Goal: Task Accomplishment & Management: Use online tool/utility

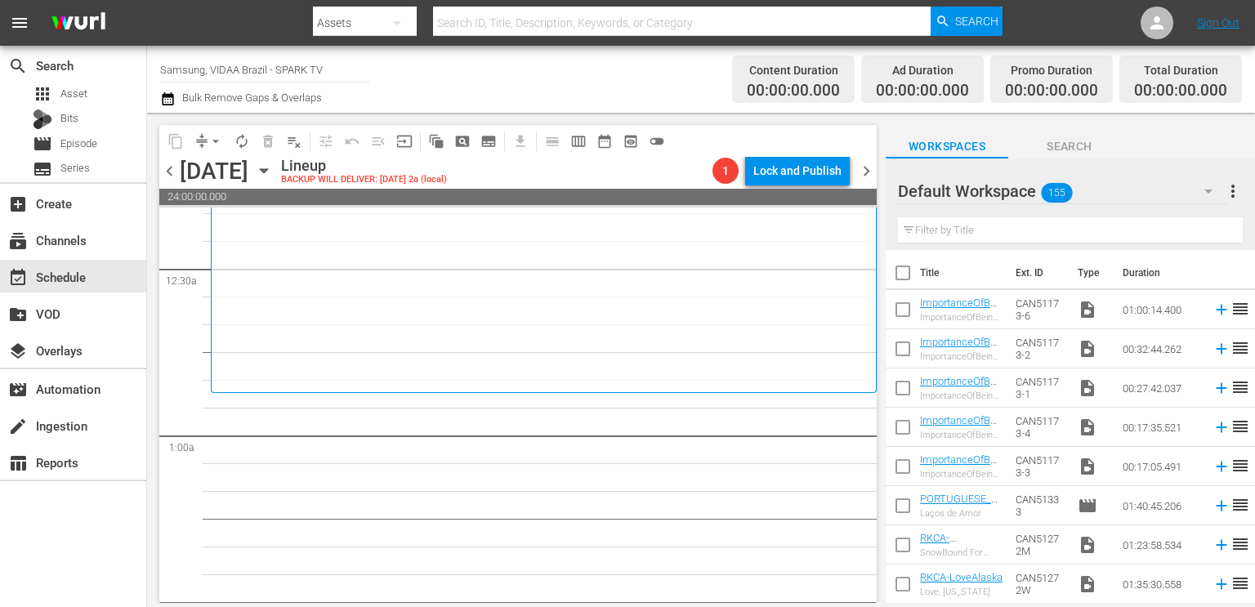
scroll to position [112, 0]
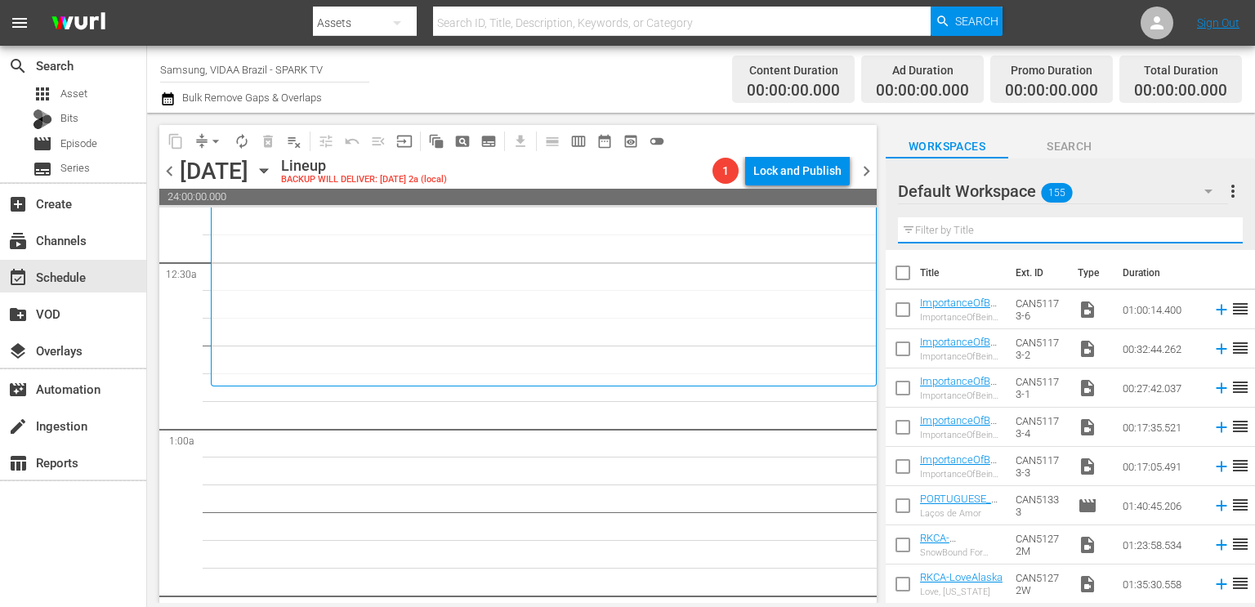
click at [784, 221] on input "text" at bounding box center [1070, 230] width 345 height 26
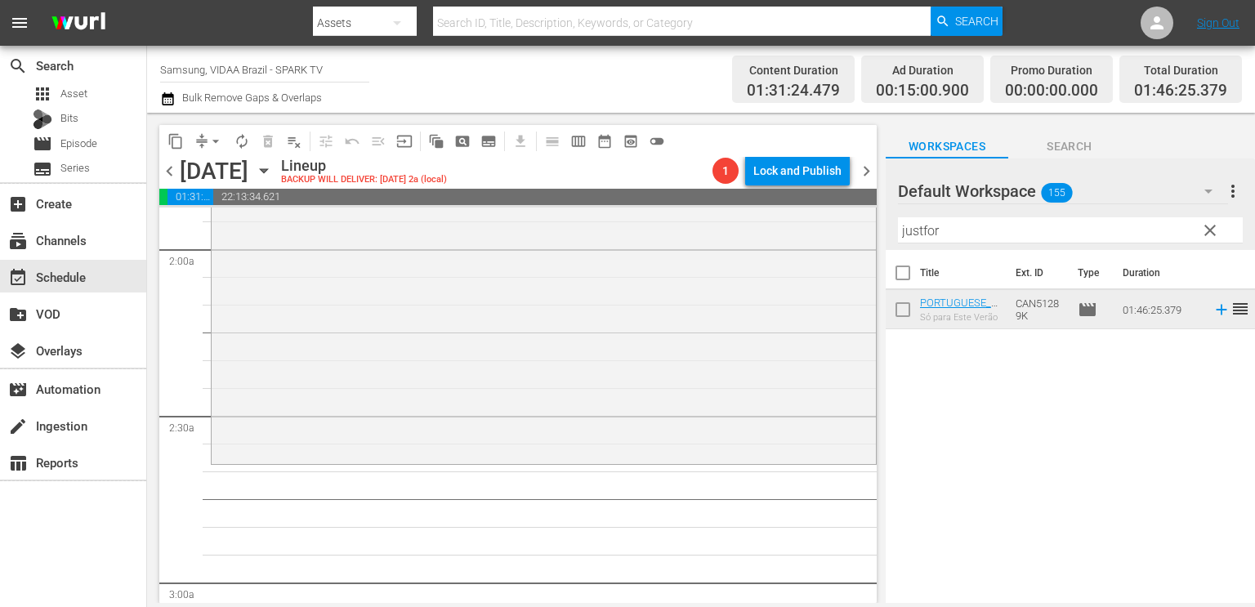
scroll to position [629, 0]
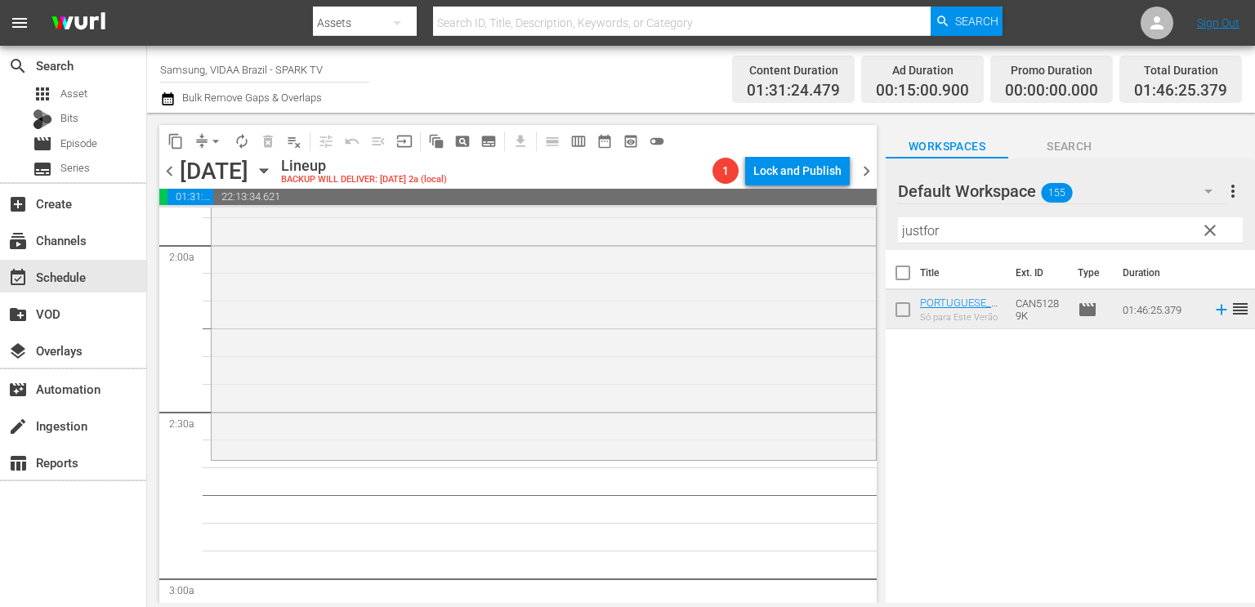
click at [784, 238] on input "justfor" at bounding box center [1070, 230] width 345 height 26
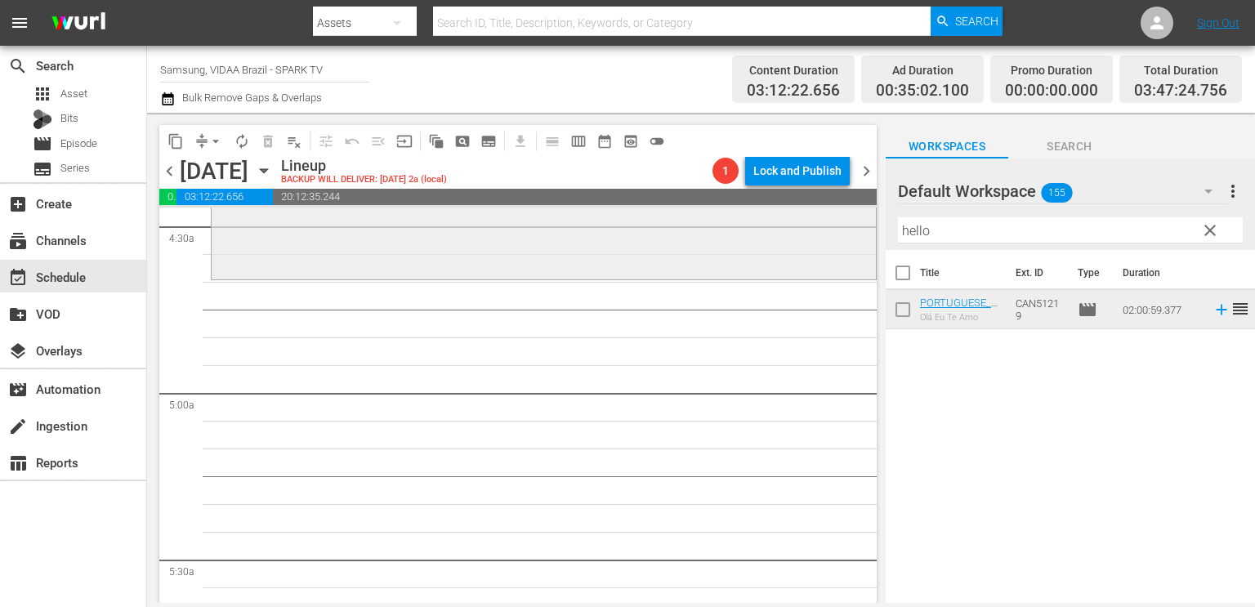
scroll to position [1433, 0]
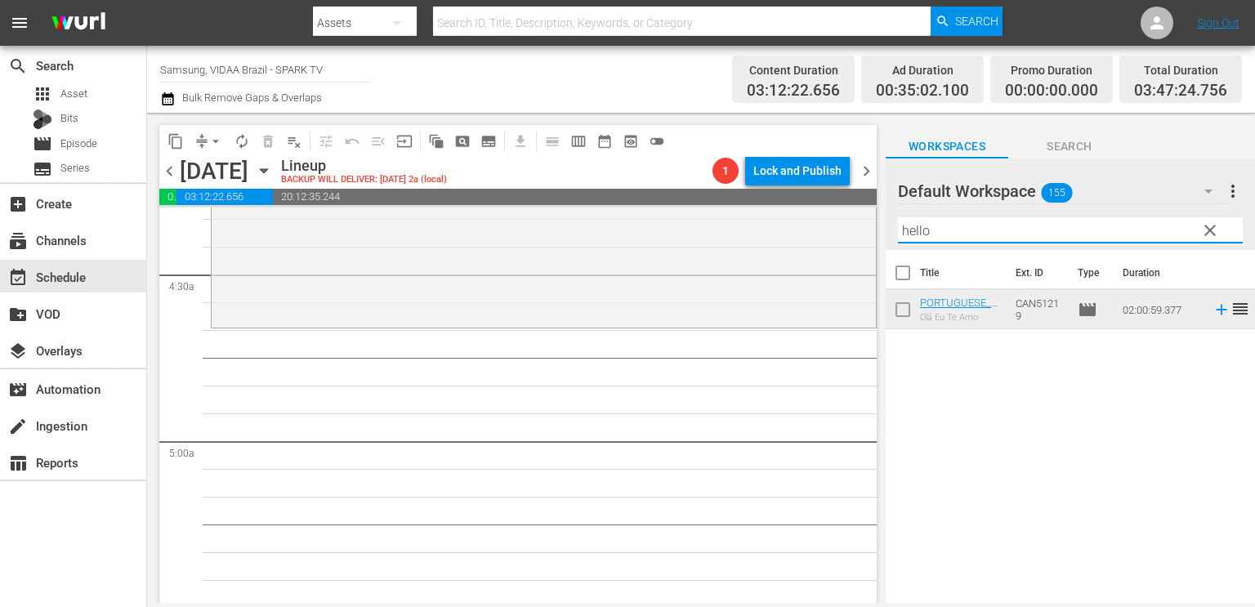
click at [784, 225] on input "hello" at bounding box center [1070, 230] width 345 height 26
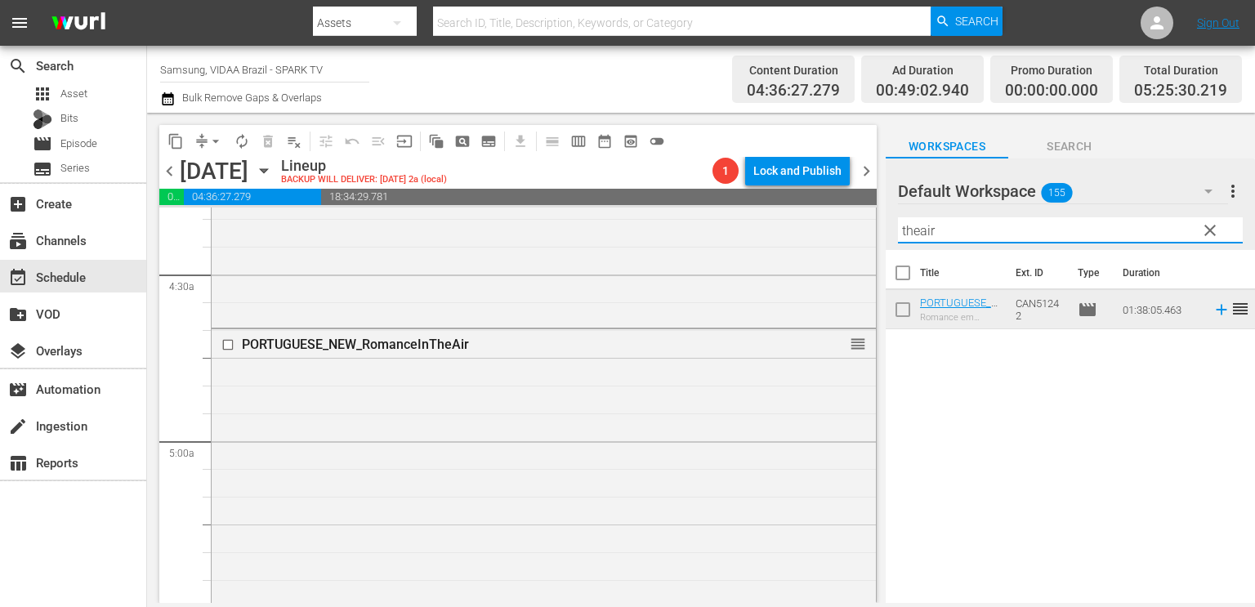
click at [784, 221] on input "theair" at bounding box center [1070, 230] width 345 height 26
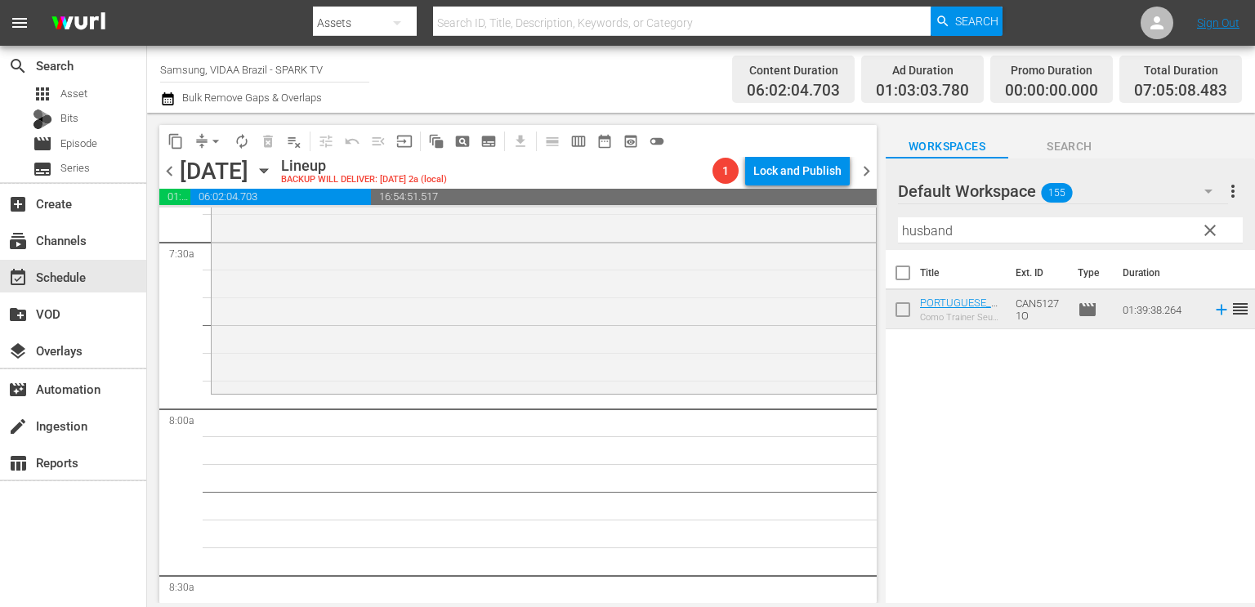
scroll to position [2493, 0]
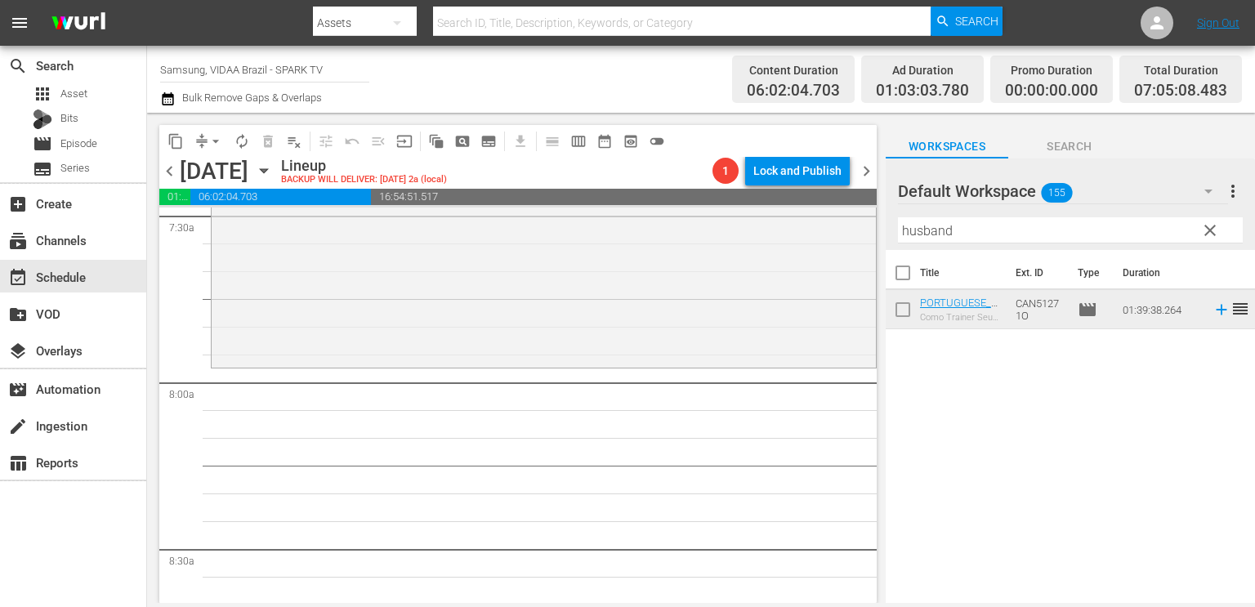
click at [784, 235] on input "husband" at bounding box center [1070, 230] width 345 height 26
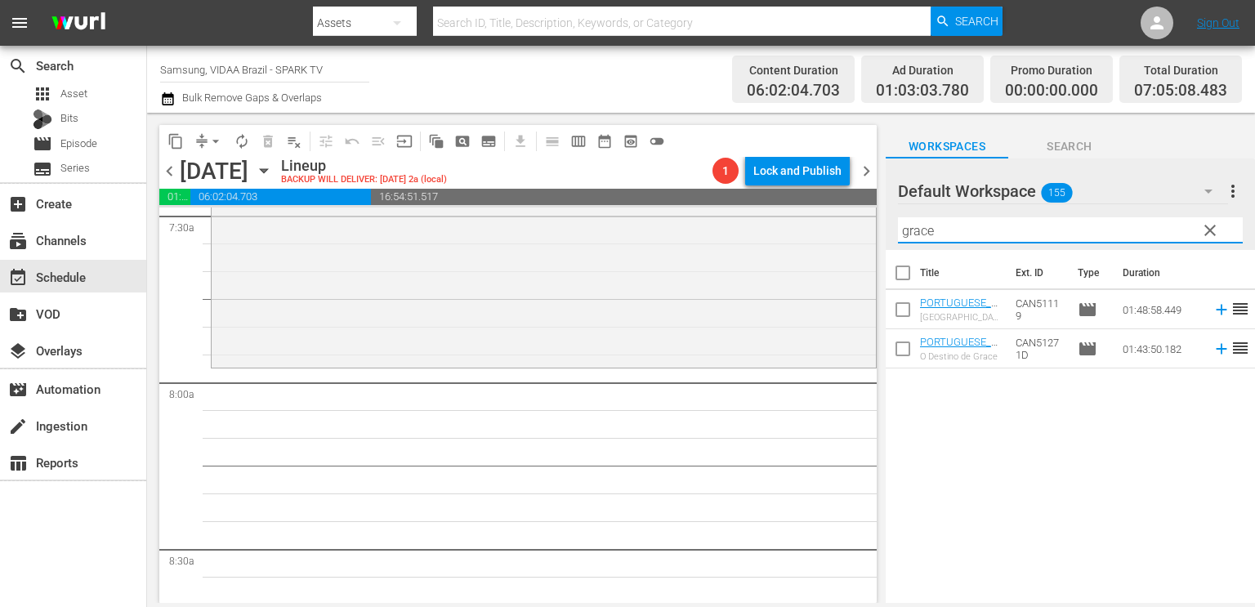
type input "grace"
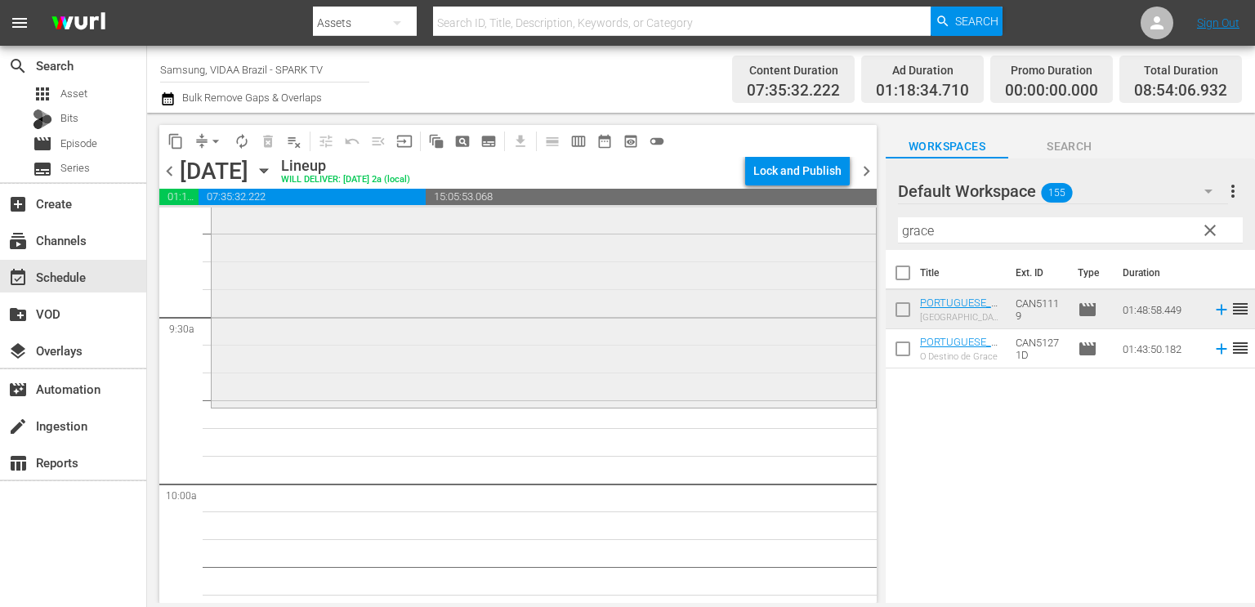
scroll to position [3066, 0]
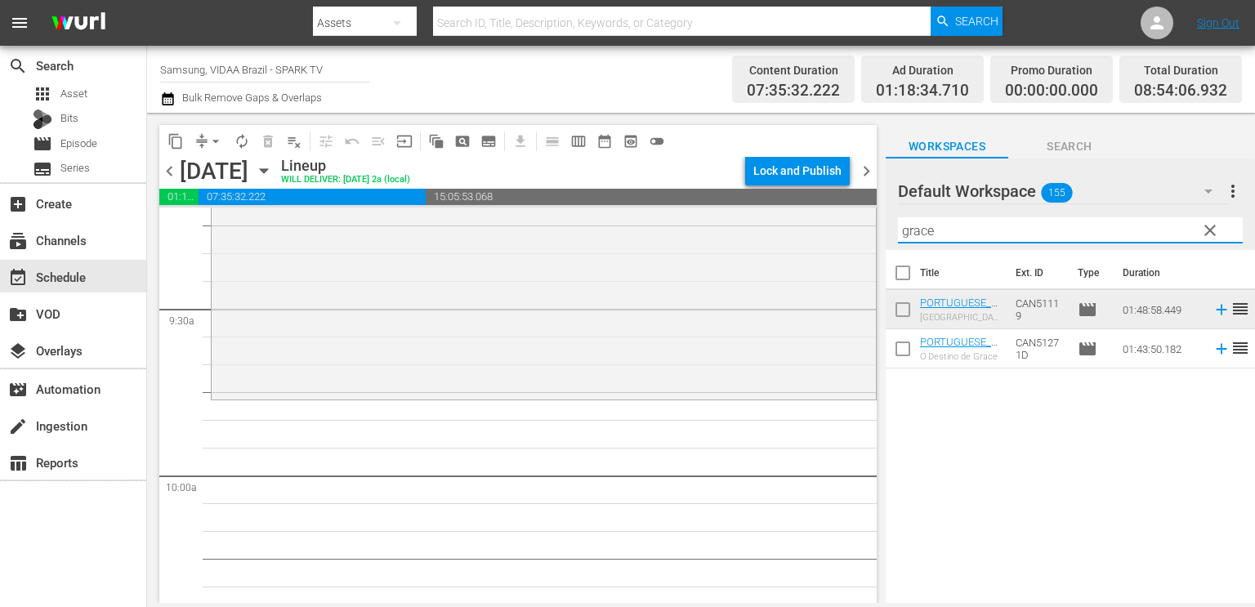
click at [784, 233] on input "grace" at bounding box center [1070, 230] width 345 height 26
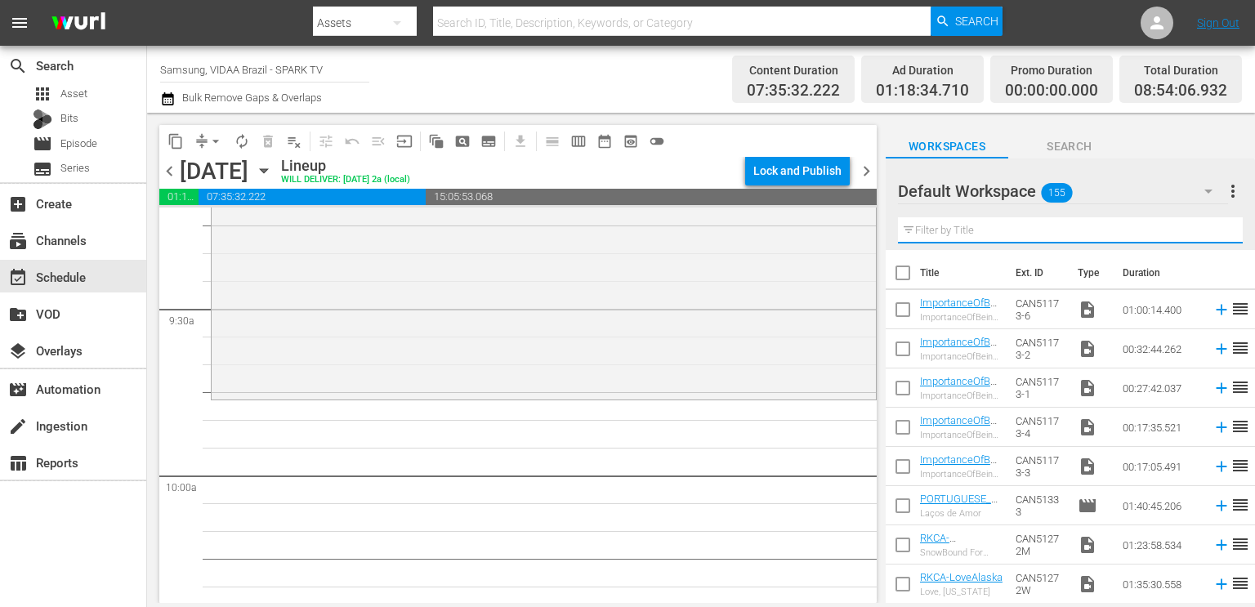
click at [784, 230] on input "text" at bounding box center [1070, 230] width 345 height 26
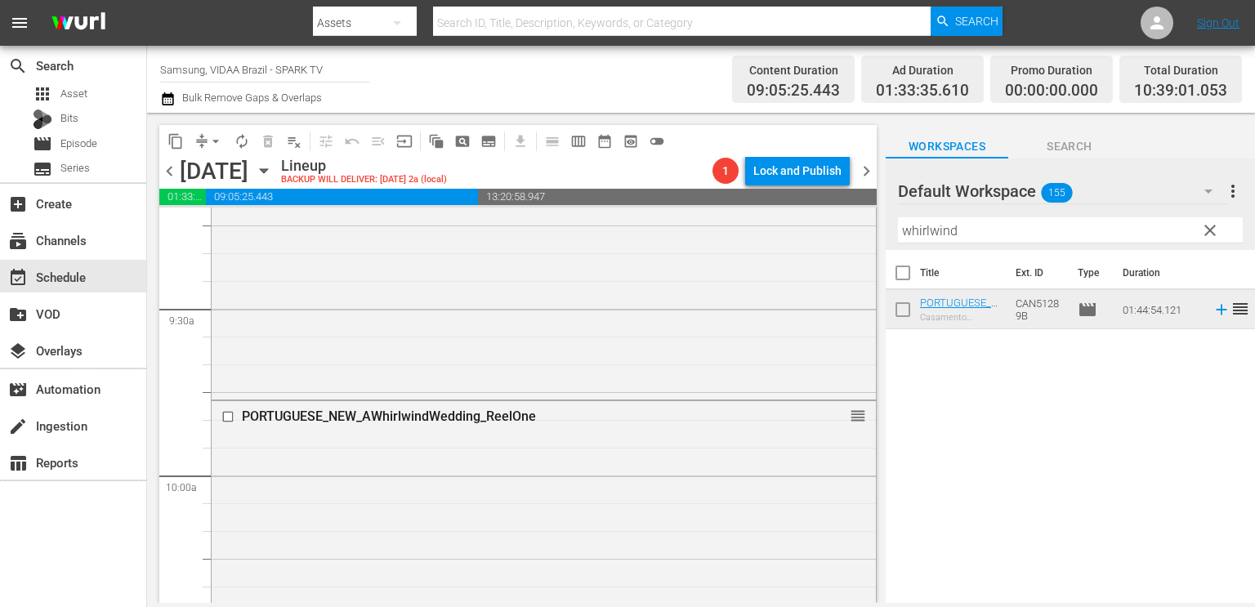
click at [784, 231] on input "whirlwind" at bounding box center [1070, 230] width 345 height 26
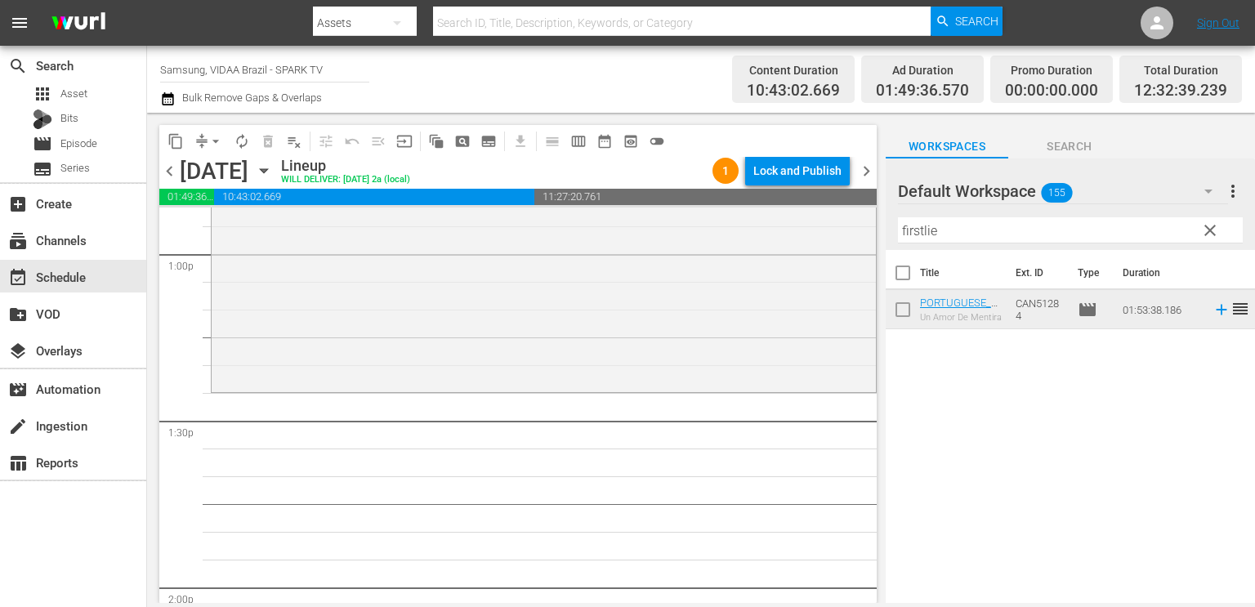
scroll to position [4306, 0]
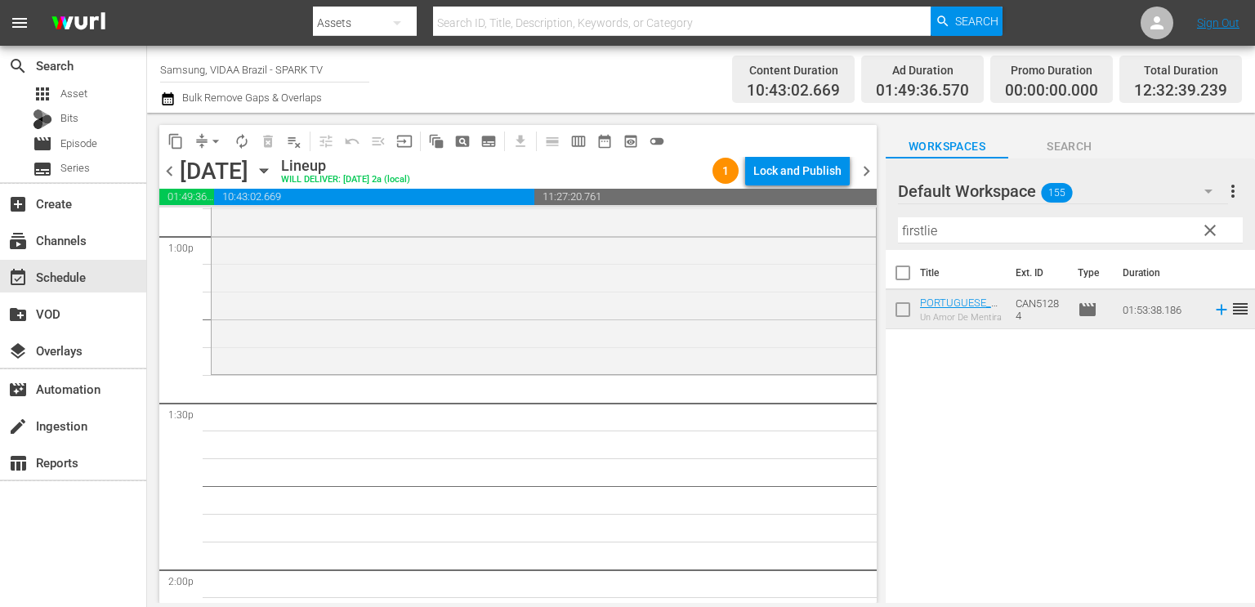
click at [784, 233] on input "firstlie" at bounding box center [1070, 230] width 345 height 26
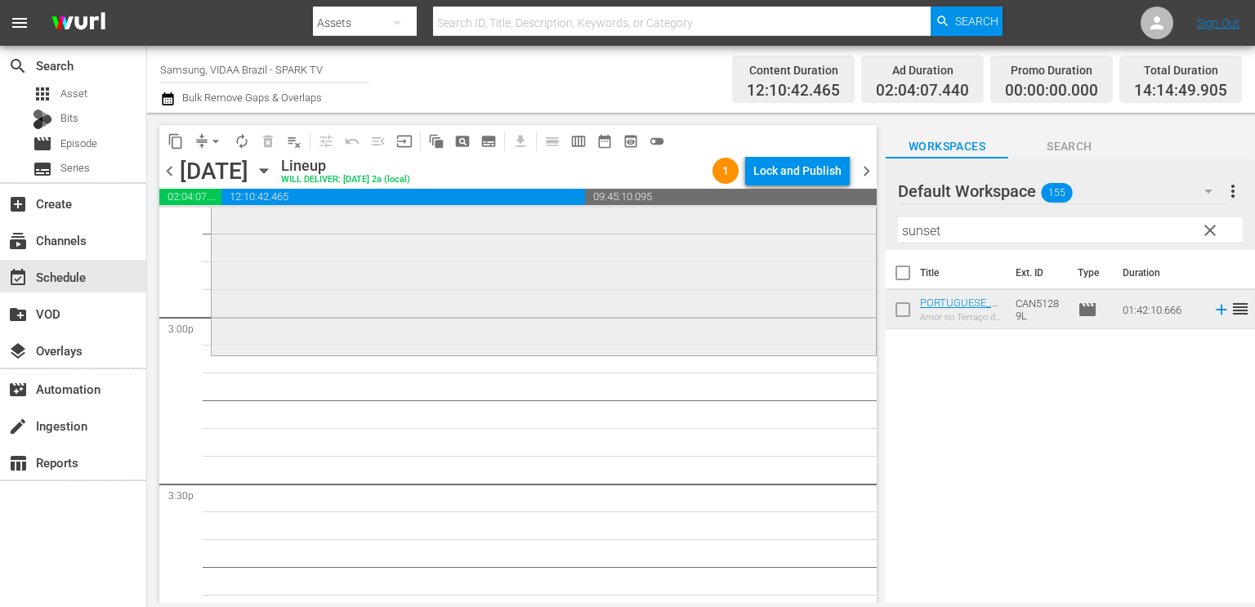
scroll to position [4905, 0]
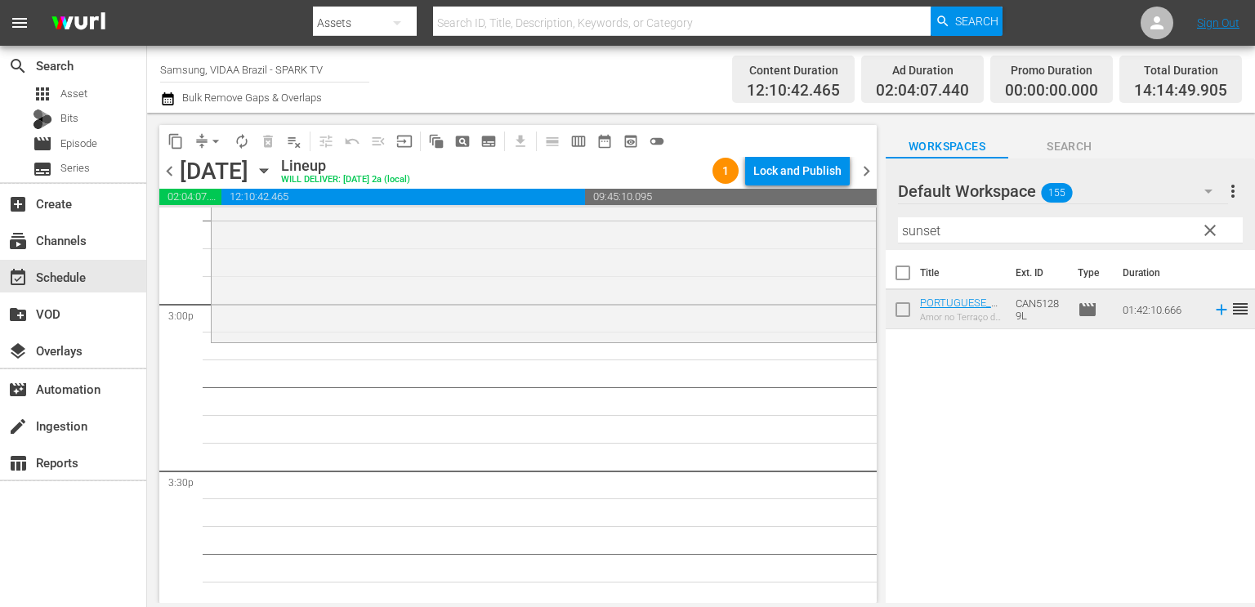
click at [784, 235] on input "sunset" at bounding box center [1070, 230] width 345 height 26
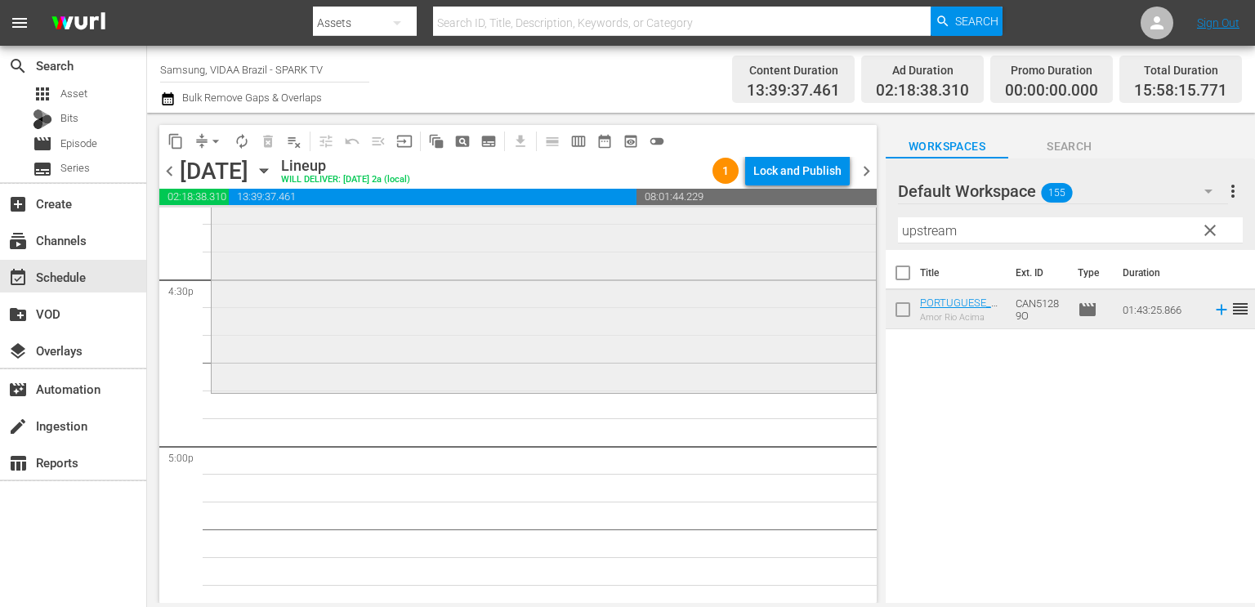
scroll to position [5436, 0]
click at [784, 219] on input "upstream" at bounding box center [1070, 230] width 345 height 26
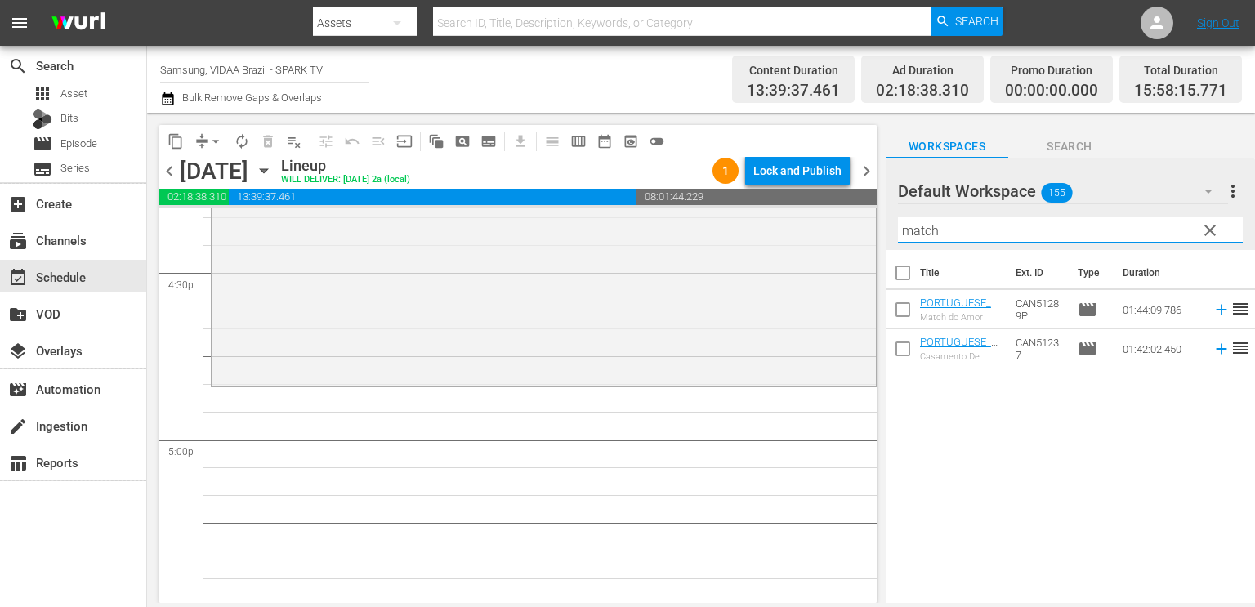
type input "match"
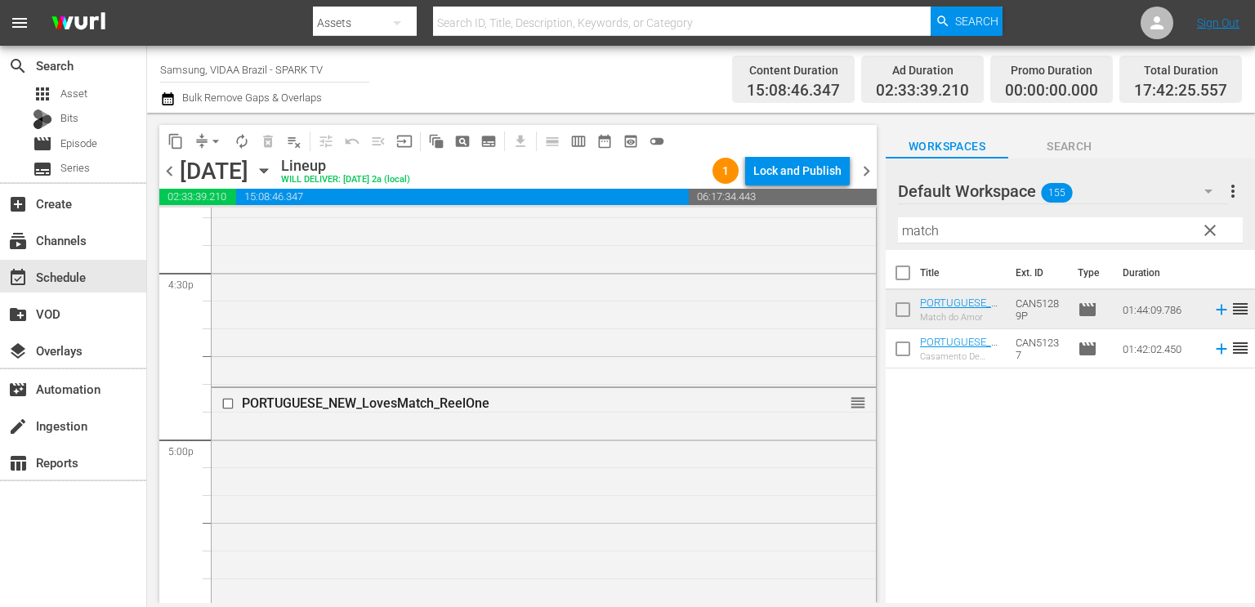
click at [784, 441] on div "Title Ext. ID Type Duration PORTUGUESE_NEW_LovesMatch_ReelOne Match do Amor CAN…" at bounding box center [1070, 428] width 369 height 356
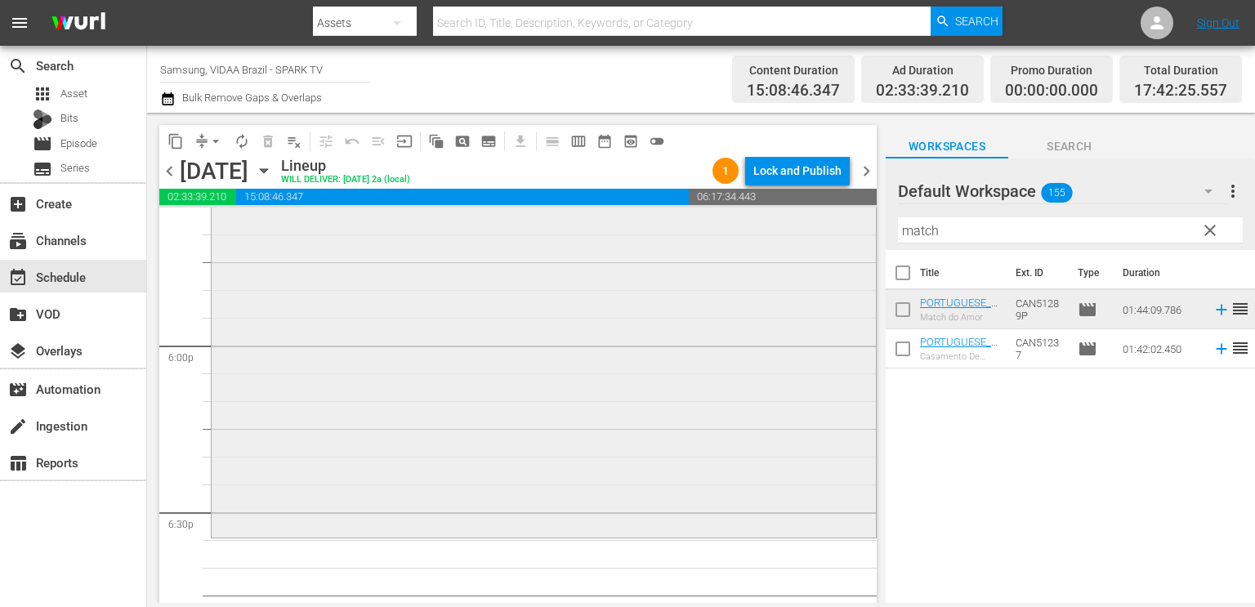
scroll to position [5866, 0]
click at [235, 141] on span "autorenew_outlined" at bounding box center [242, 141] width 16 height 16
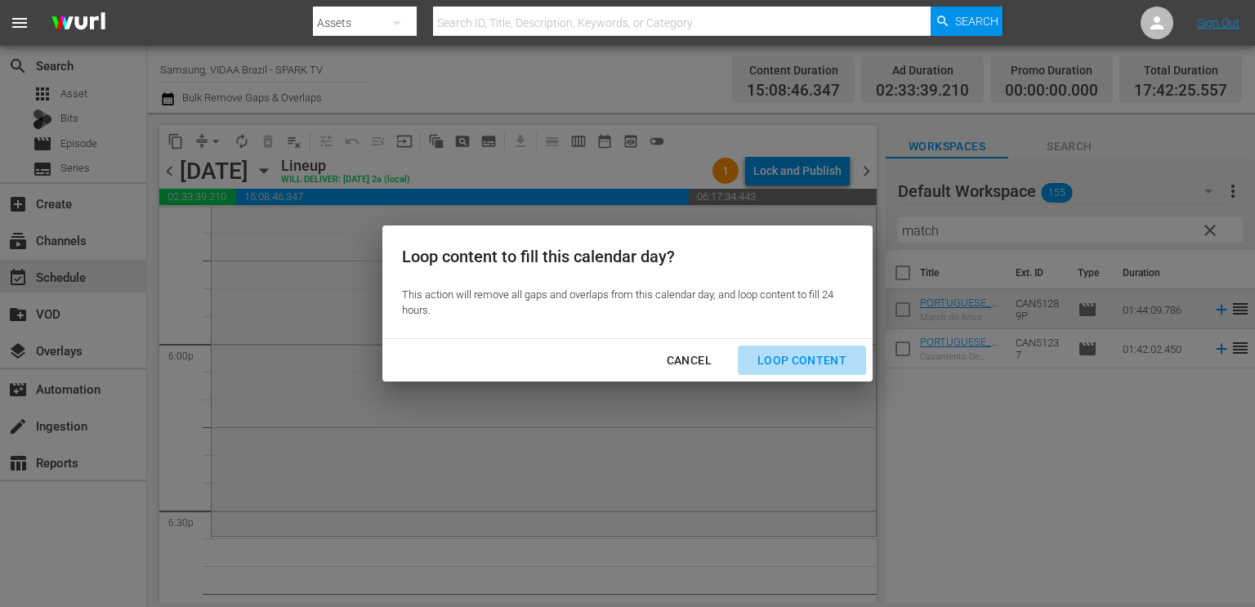
click at [784, 368] on div "Loop Content" at bounding box center [802, 361] width 115 height 20
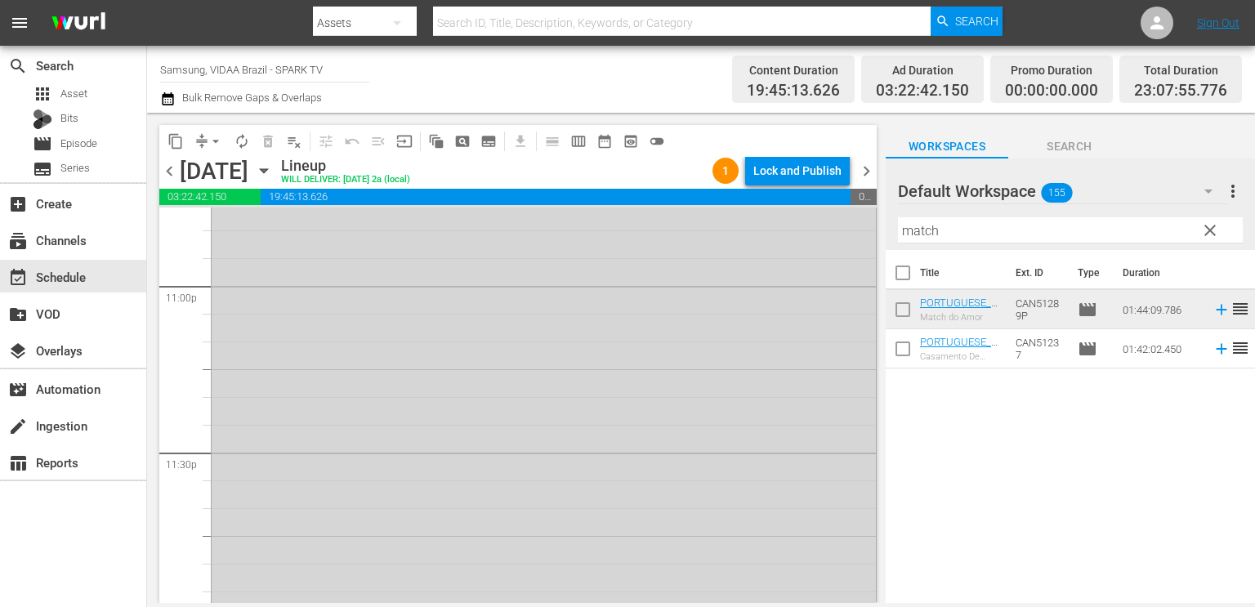
scroll to position [7608, 0]
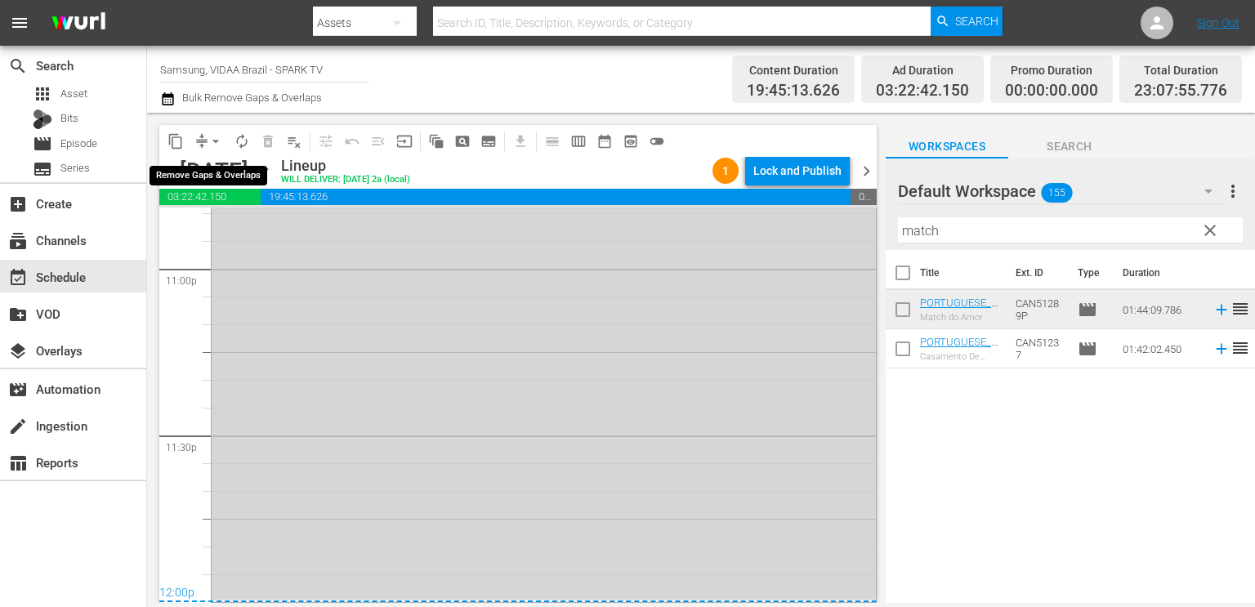
click at [207, 140] on button "arrow_drop_down" at bounding box center [216, 141] width 26 height 26
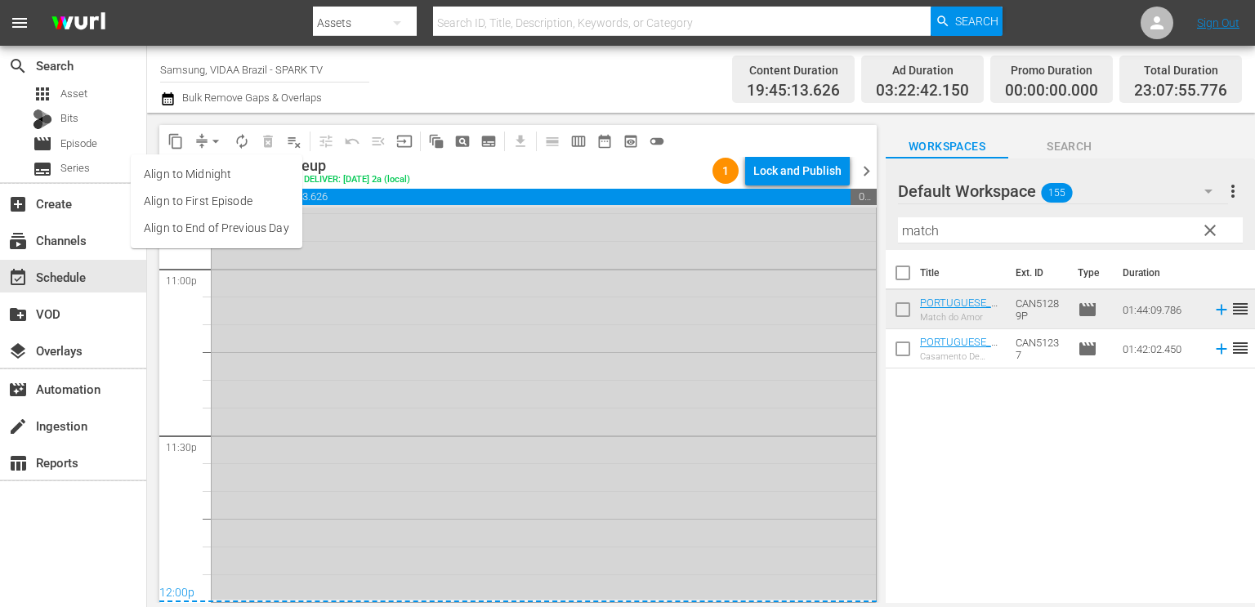
click at [216, 222] on li "Align to End of Previous Day" at bounding box center [217, 228] width 172 height 27
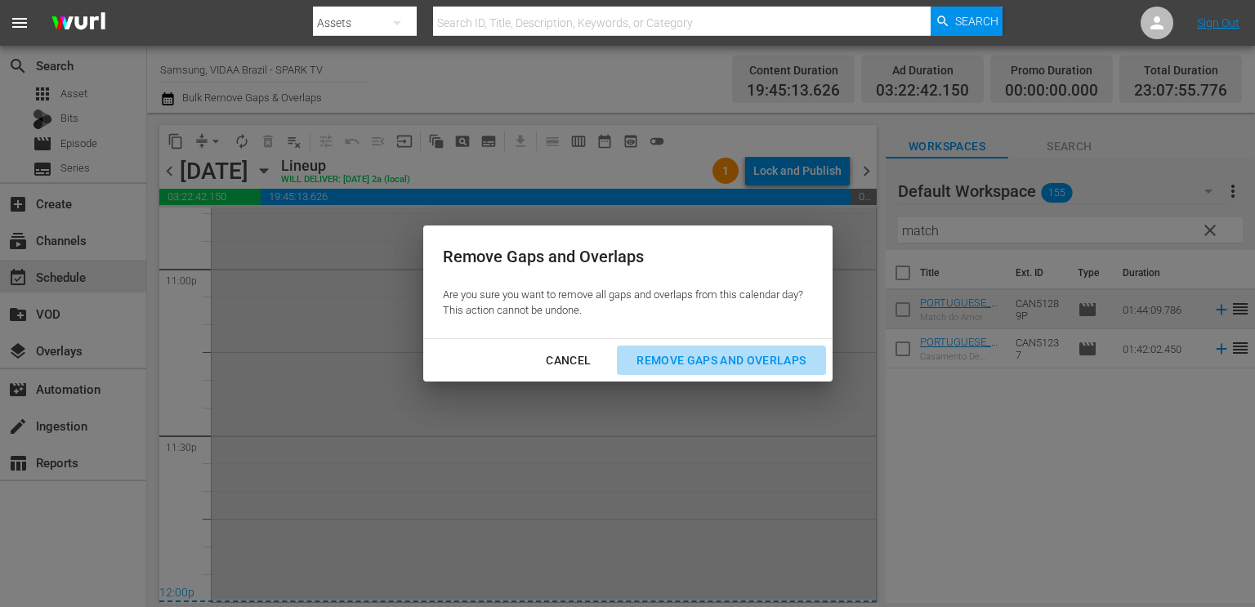
click at [691, 357] on div "Remove Gaps and Overlaps" at bounding box center [721, 361] width 195 height 20
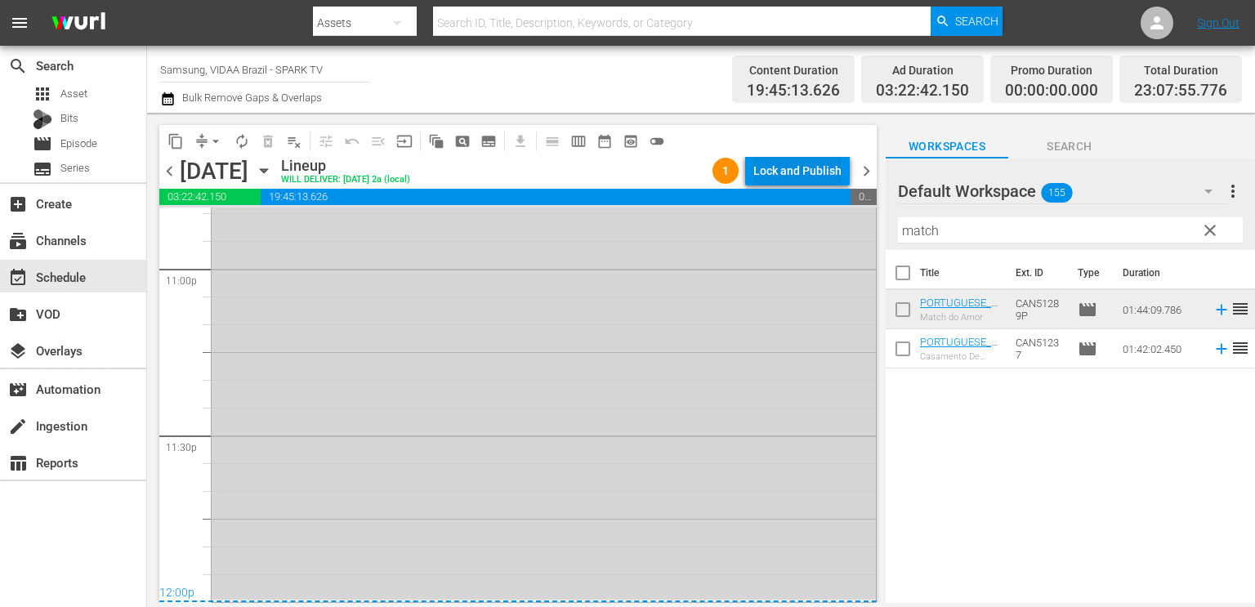
click at [784, 165] on div "Lock and Publish" at bounding box center [798, 170] width 88 height 29
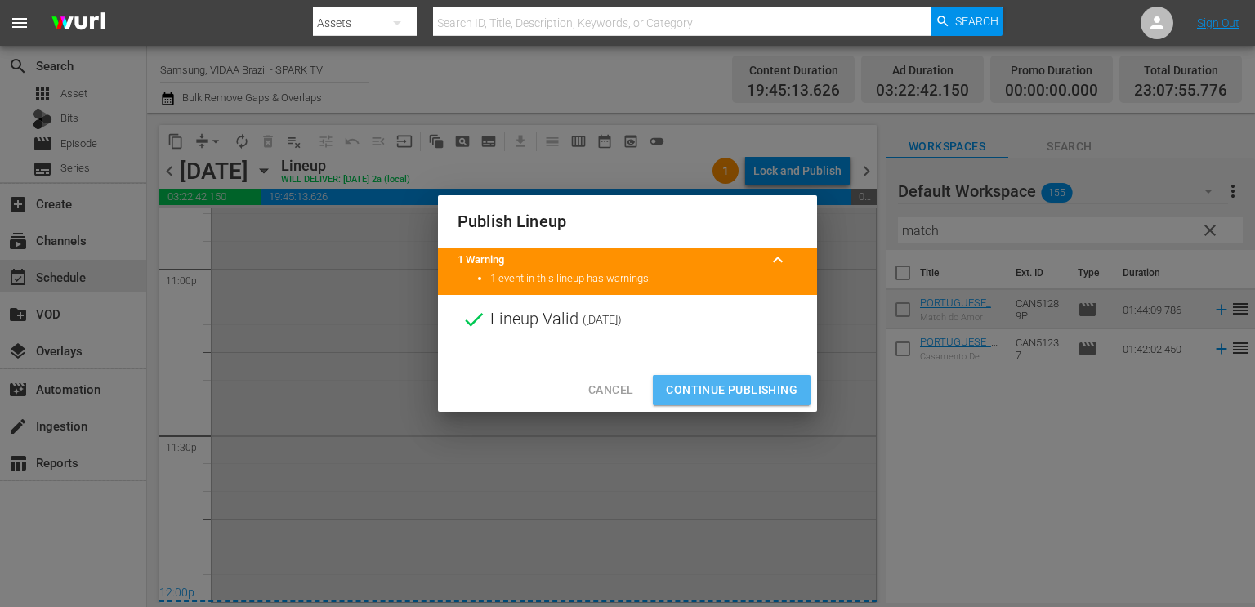
click at [771, 377] on button "Continue Publishing" at bounding box center [732, 390] width 158 height 30
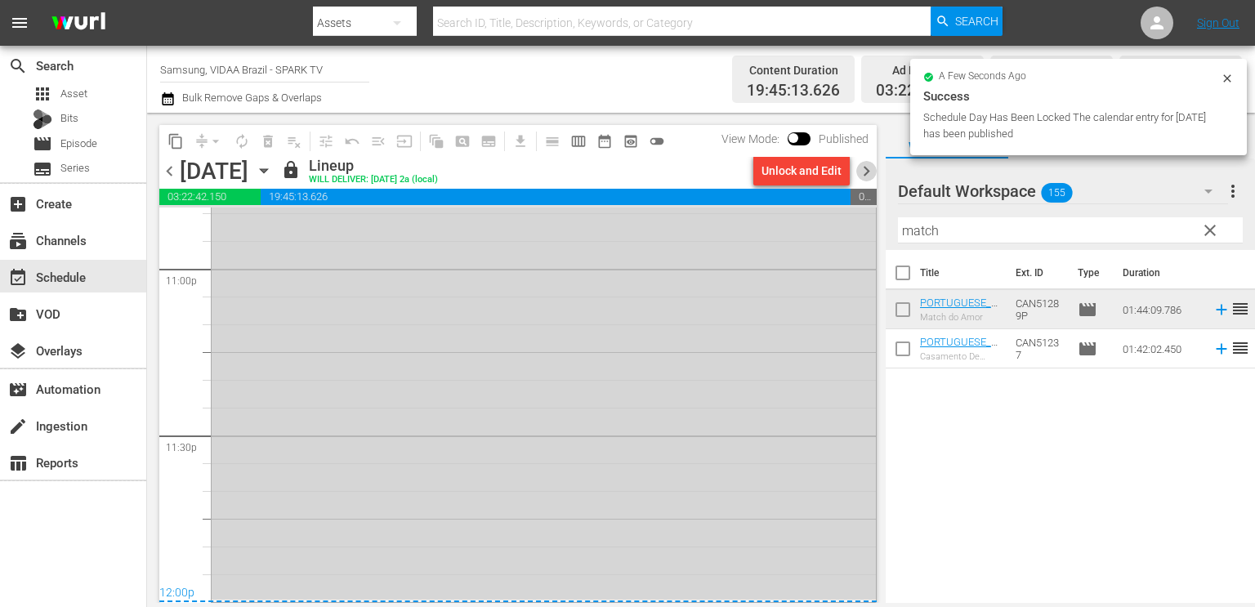
click at [784, 172] on span "chevron_right" at bounding box center [866, 171] width 20 height 20
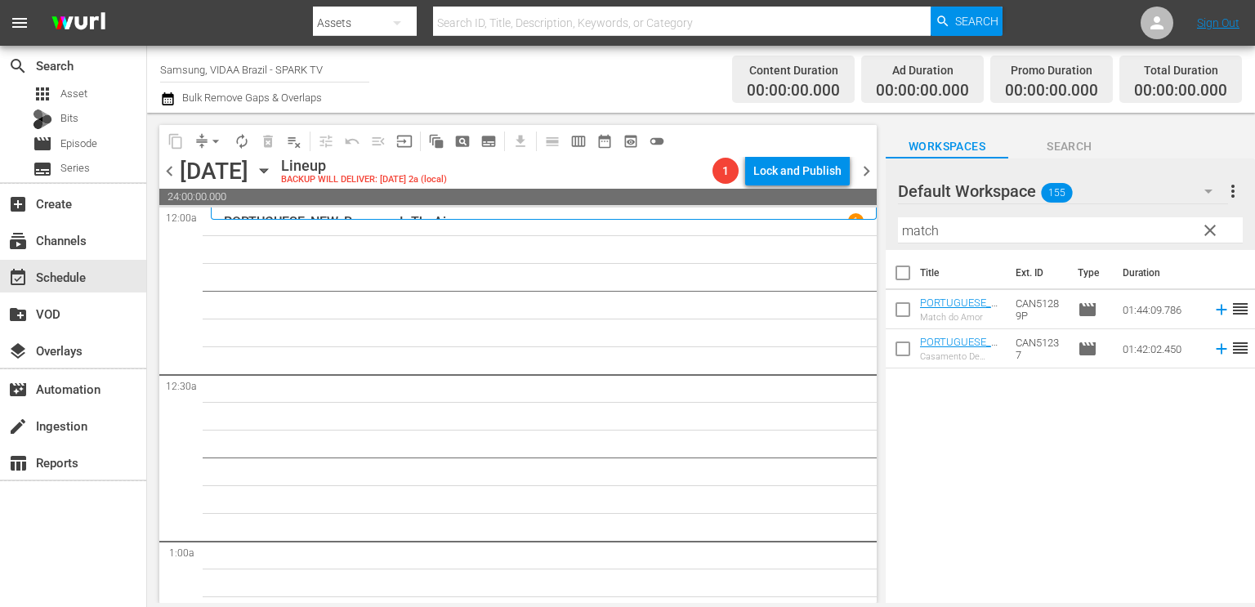
click at [784, 231] on span "clear" at bounding box center [1211, 231] width 20 height 20
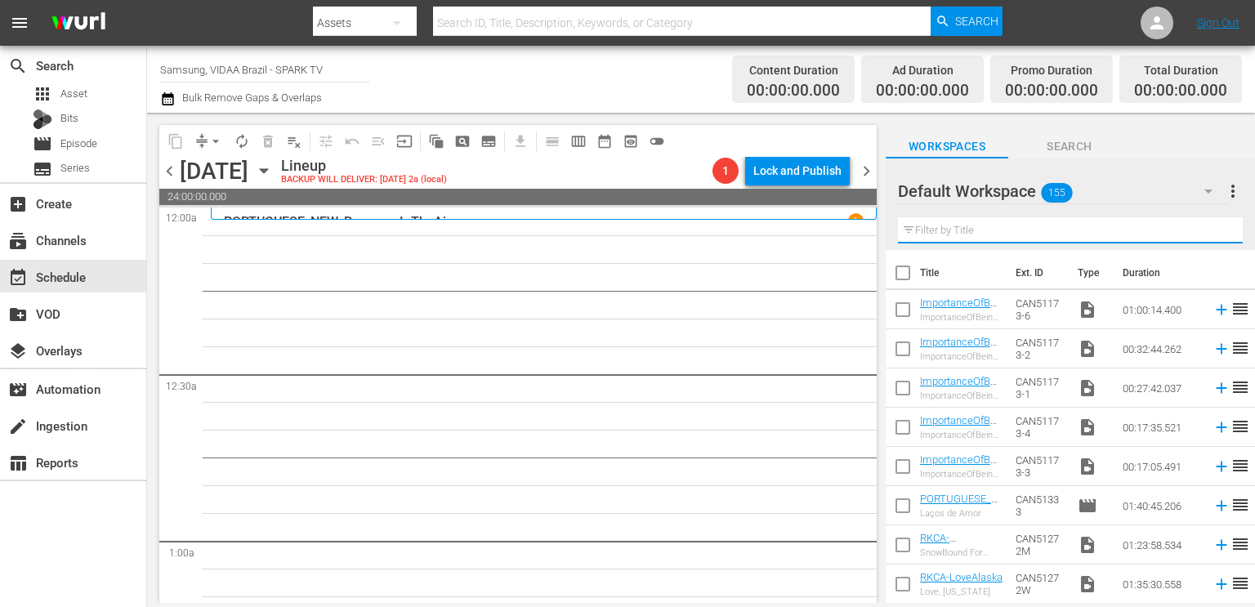
click at [784, 225] on input "text" at bounding box center [1070, 230] width 345 height 26
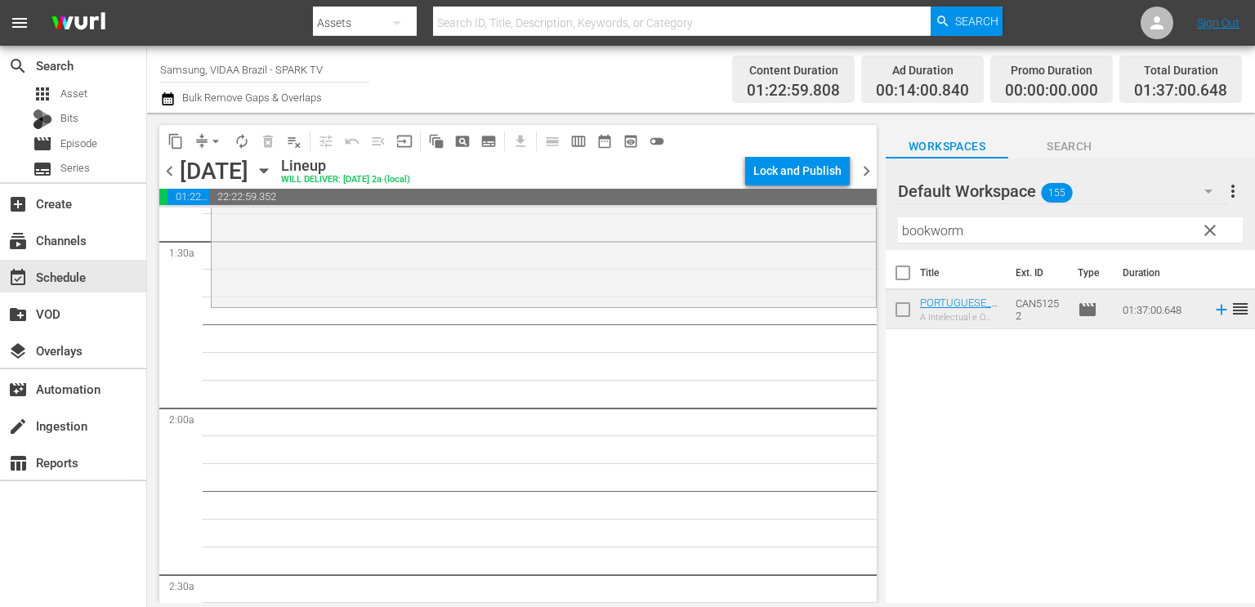
scroll to position [490, 0]
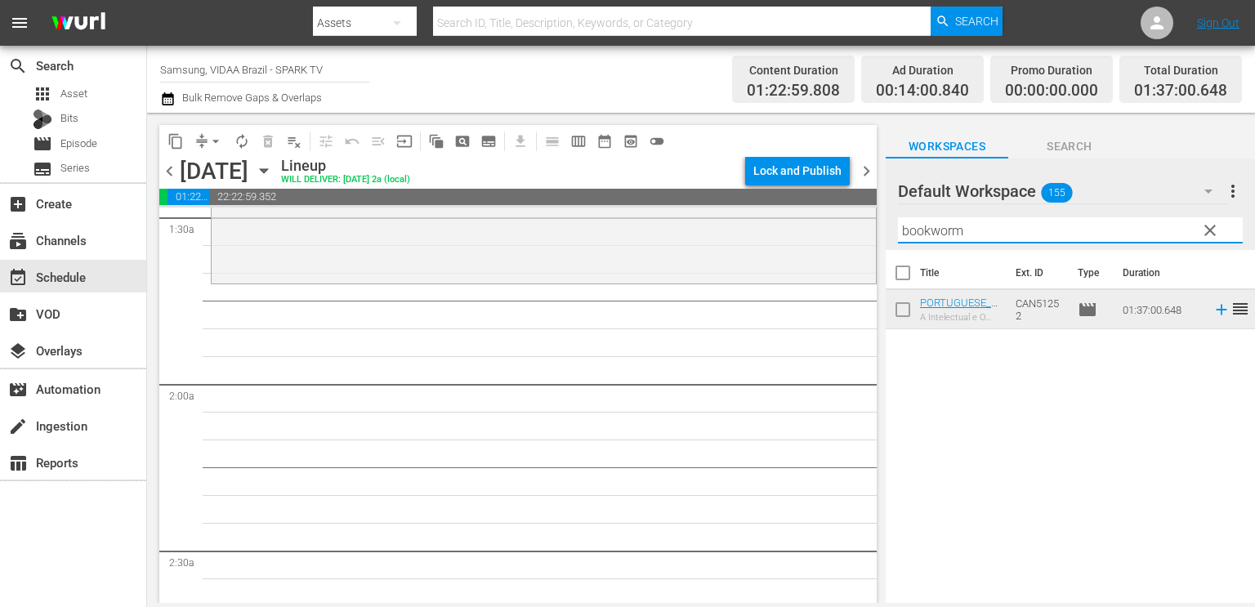
click at [784, 236] on input "bookworm" at bounding box center [1070, 230] width 345 height 26
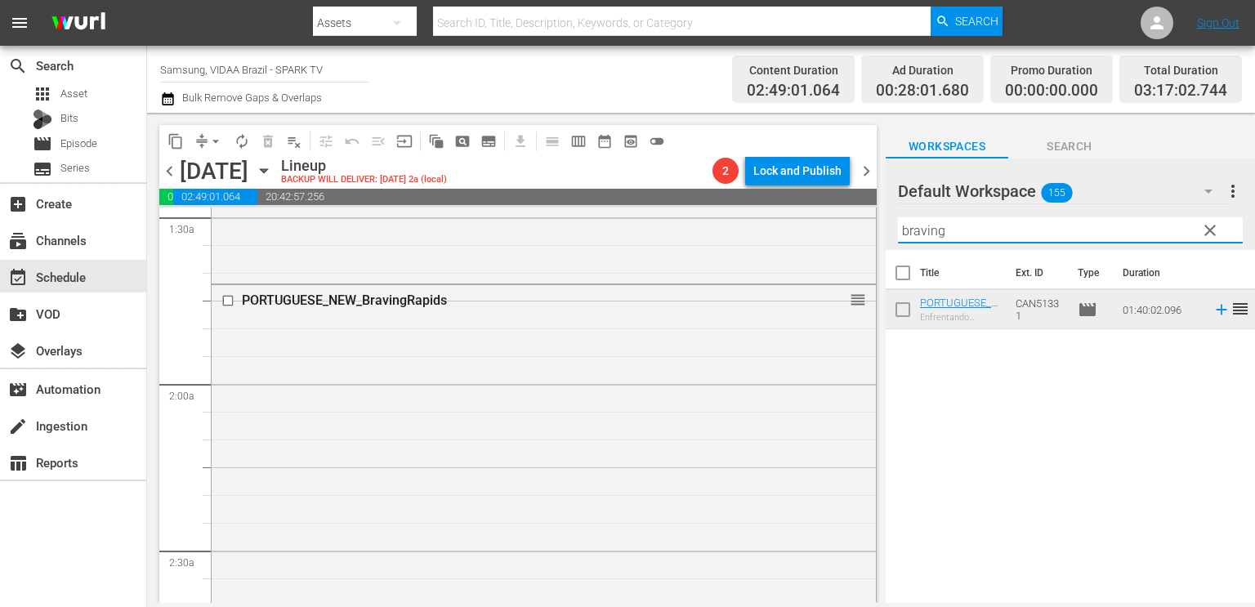
click at [784, 226] on input "braving" at bounding box center [1070, 230] width 345 height 26
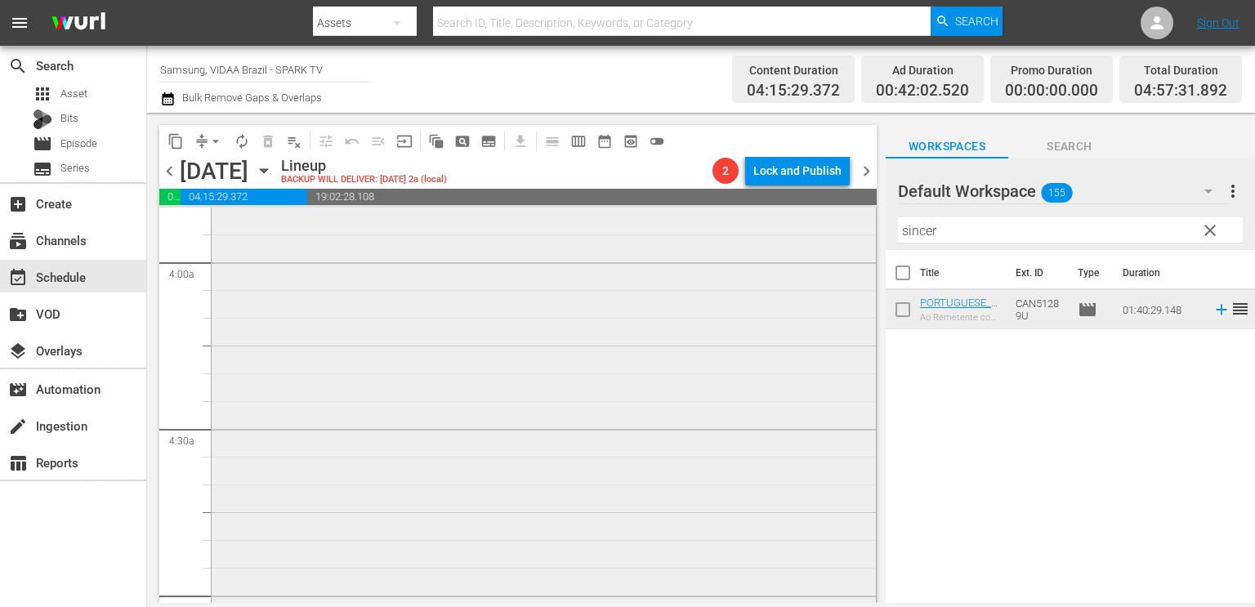
scroll to position [1440, 0]
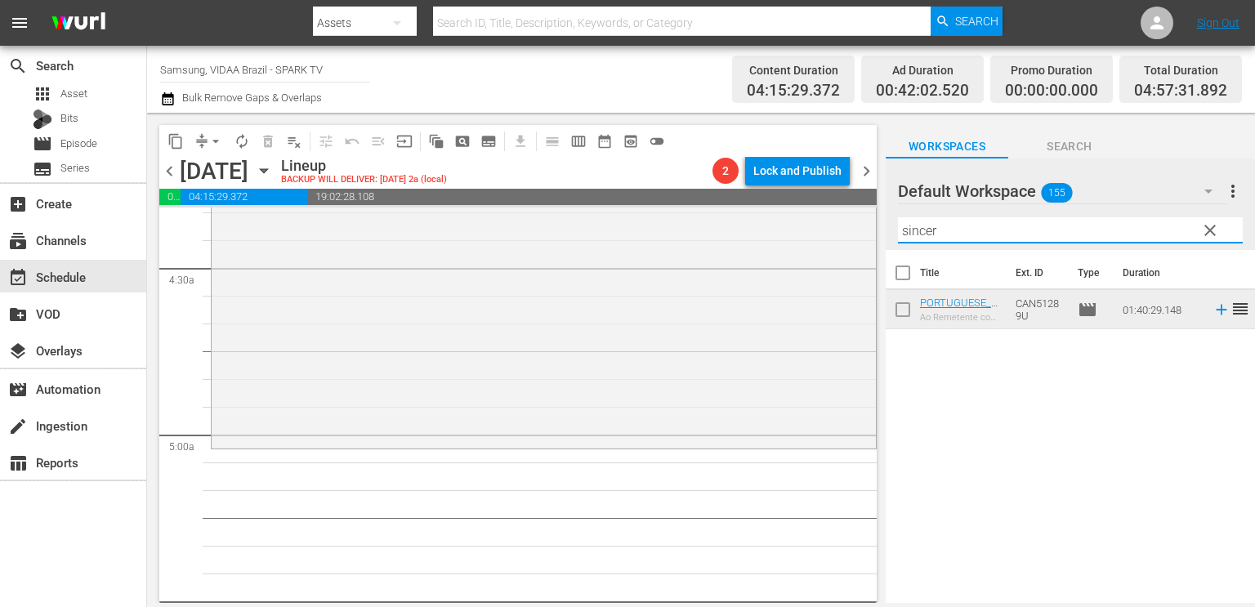
click at [784, 238] on input "sincer" at bounding box center [1070, 230] width 345 height 26
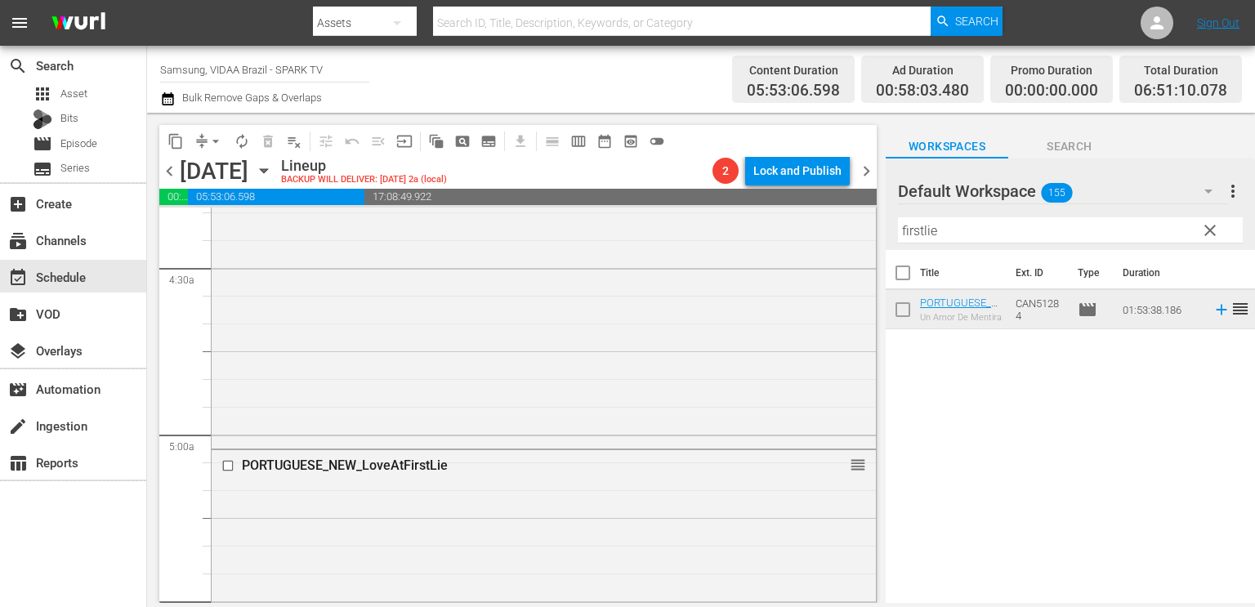
click at [784, 229] on input "firstlie" at bounding box center [1070, 230] width 345 height 26
click at [784, 235] on input "bravingr" at bounding box center [1070, 230] width 345 height 26
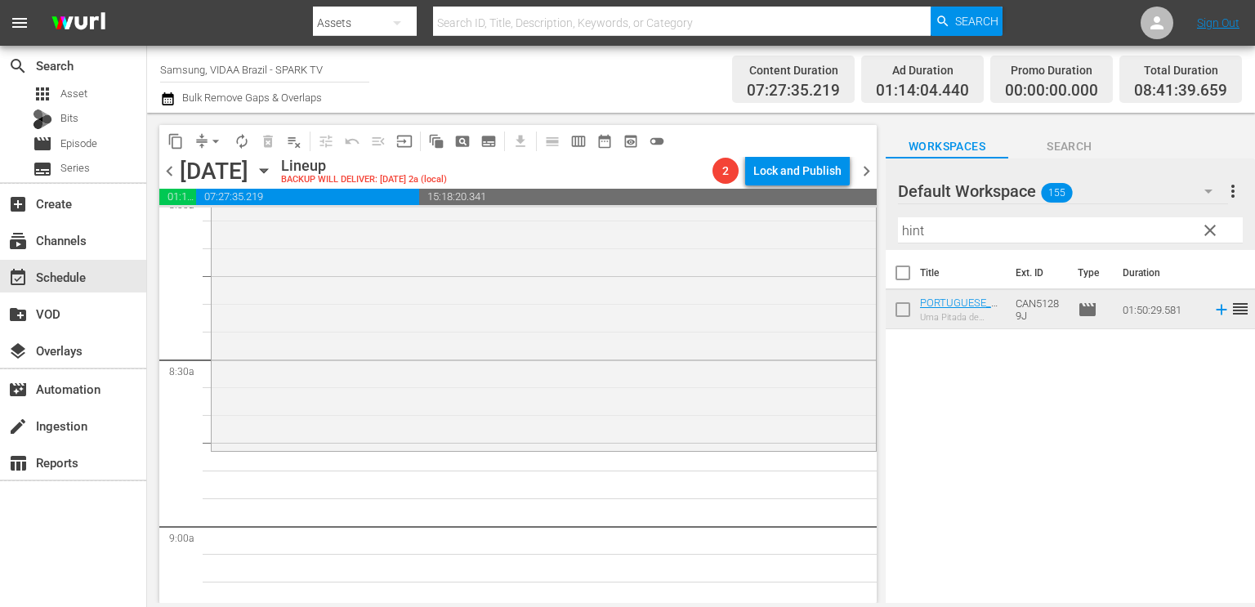
scroll to position [2683, 0]
click at [784, 242] on input "hint" at bounding box center [1070, 230] width 345 height 26
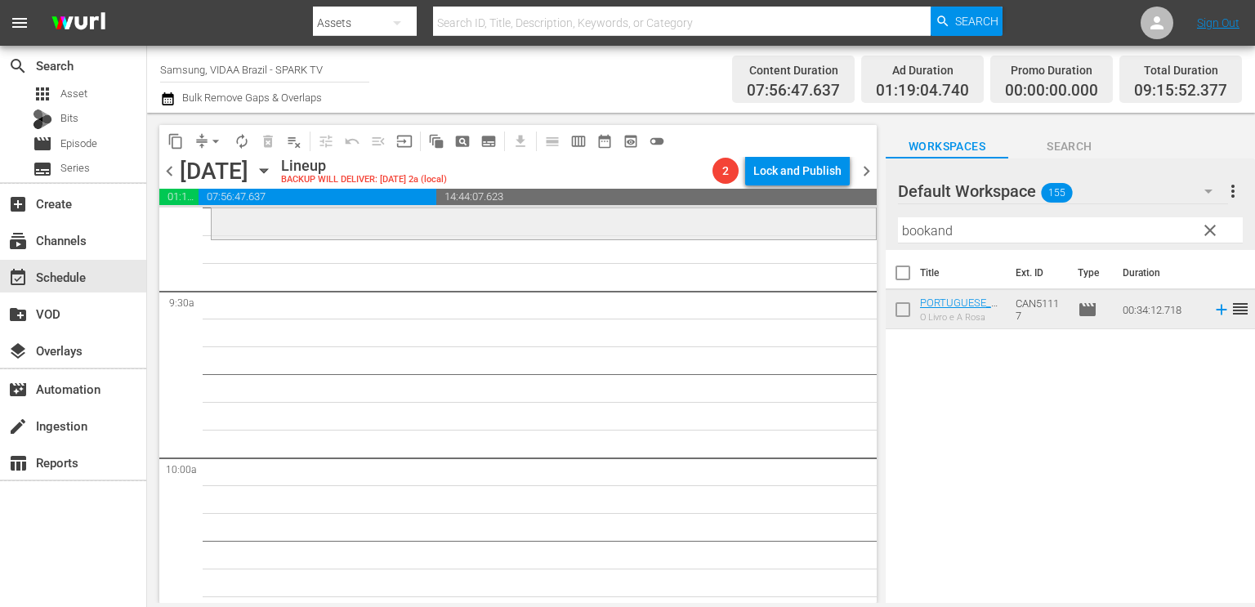
scroll to position [3084, 0]
click at [784, 238] on input "bookand" at bounding box center [1070, 230] width 345 height 26
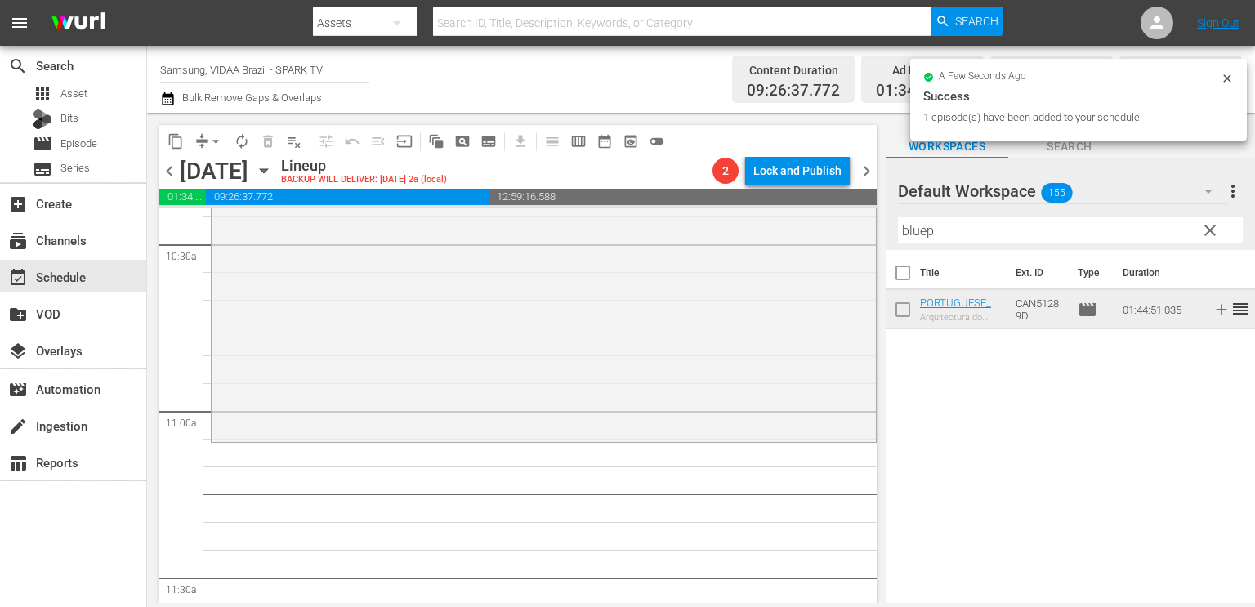
scroll to position [3585, 0]
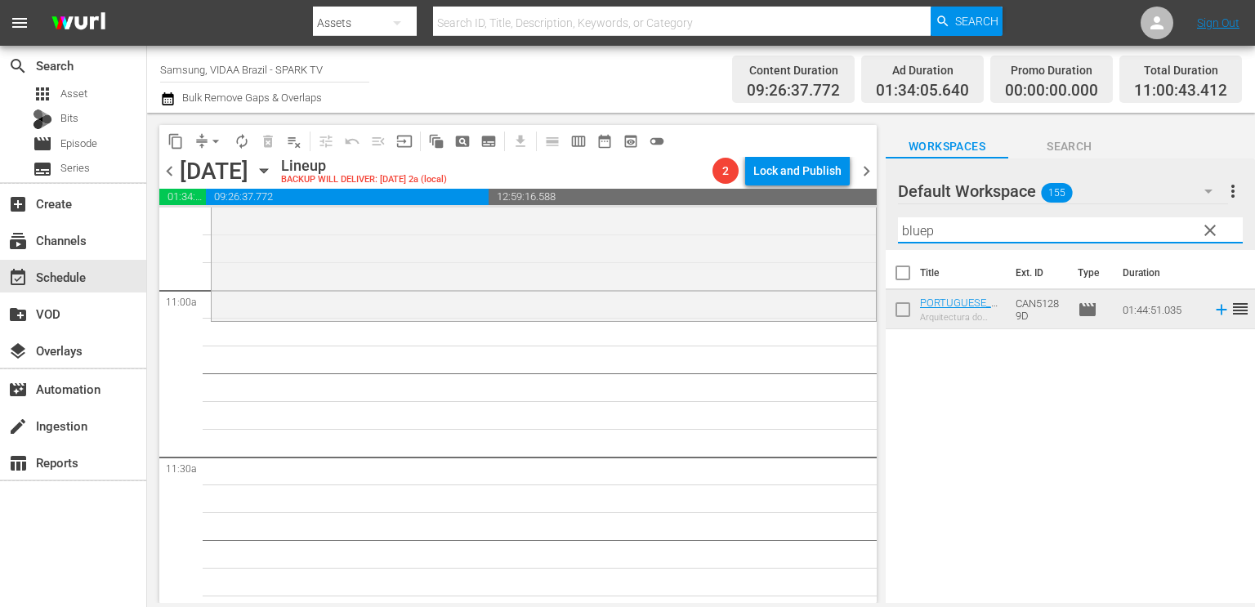
click at [784, 239] on input "bluep" at bounding box center [1070, 230] width 345 height 26
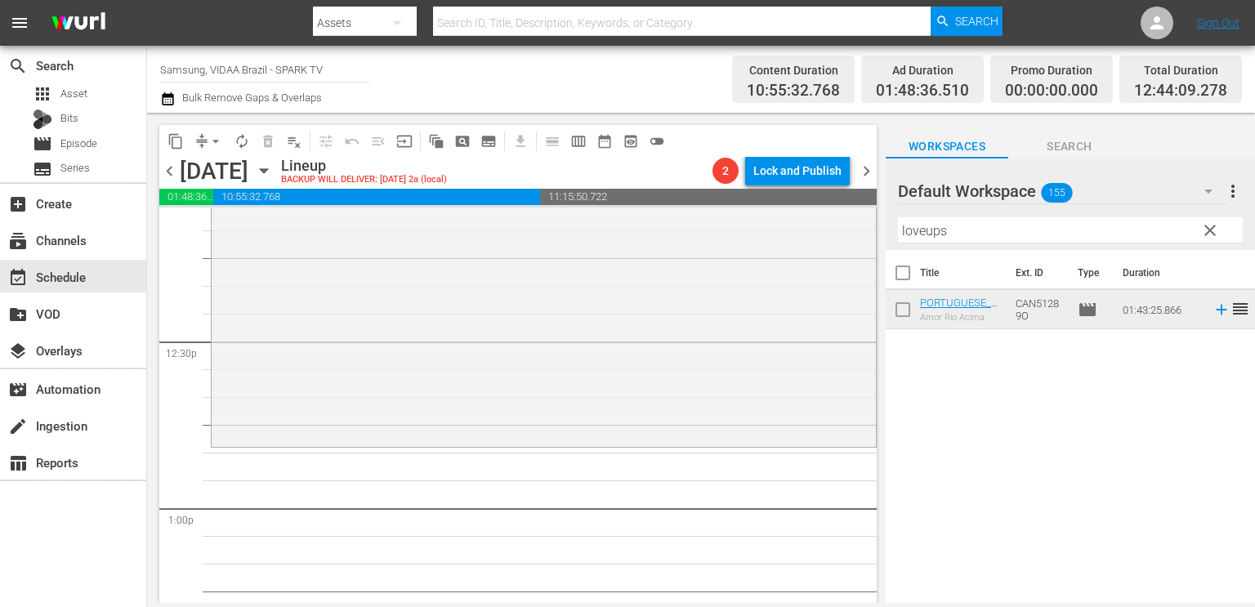
scroll to position [4035, 0]
click at [784, 240] on input "loveups" at bounding box center [1070, 230] width 345 height 26
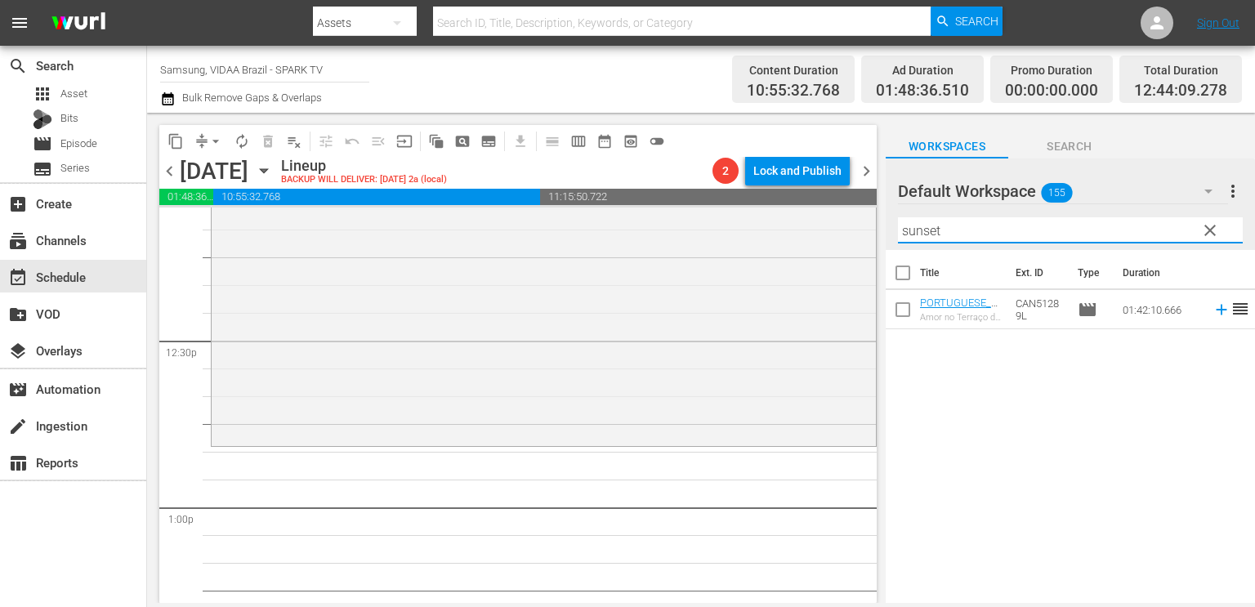
type input "sunset"
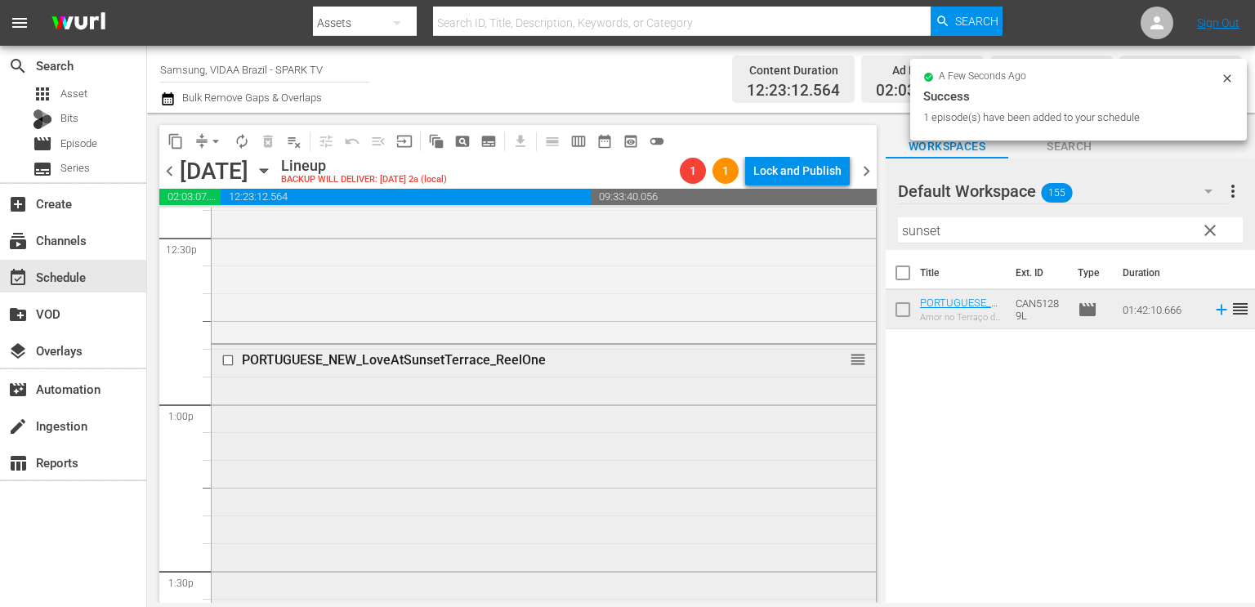
scroll to position [4139, 0]
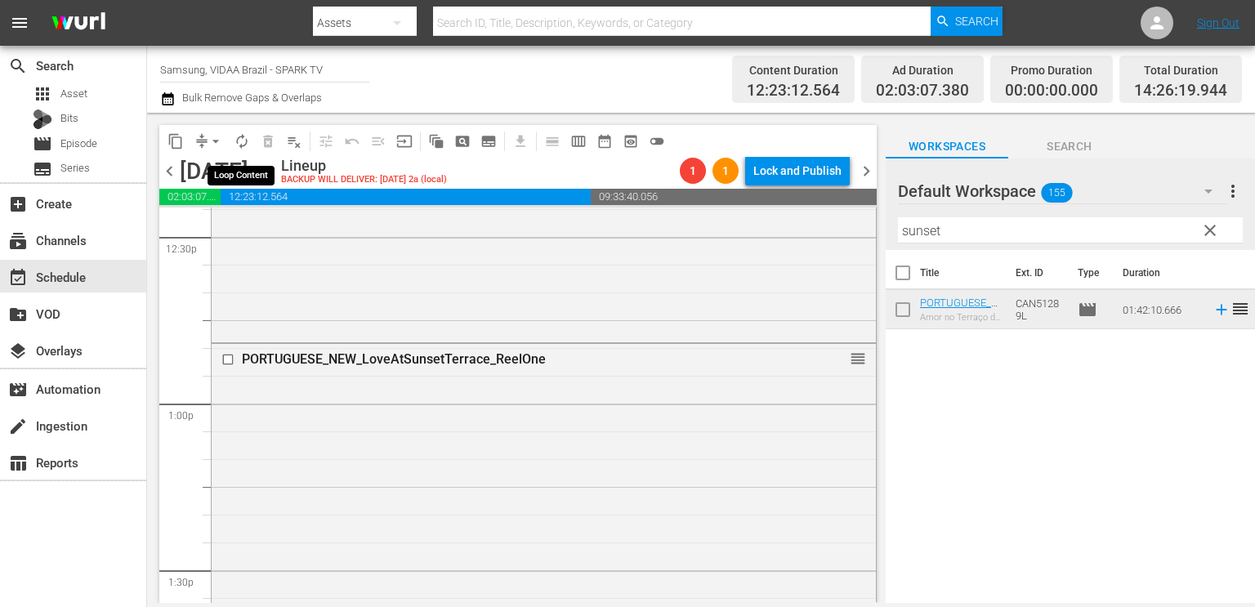
click at [238, 138] on span "autorenew_outlined" at bounding box center [242, 141] width 16 height 16
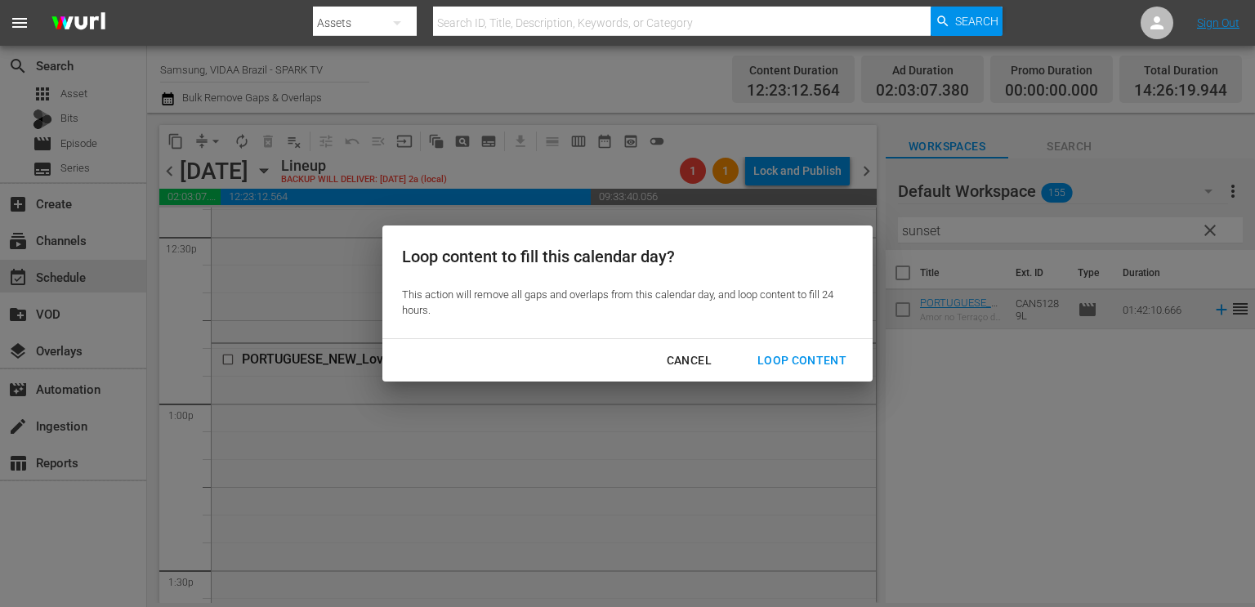
click at [784, 356] on div "Loop Content" at bounding box center [802, 361] width 115 height 20
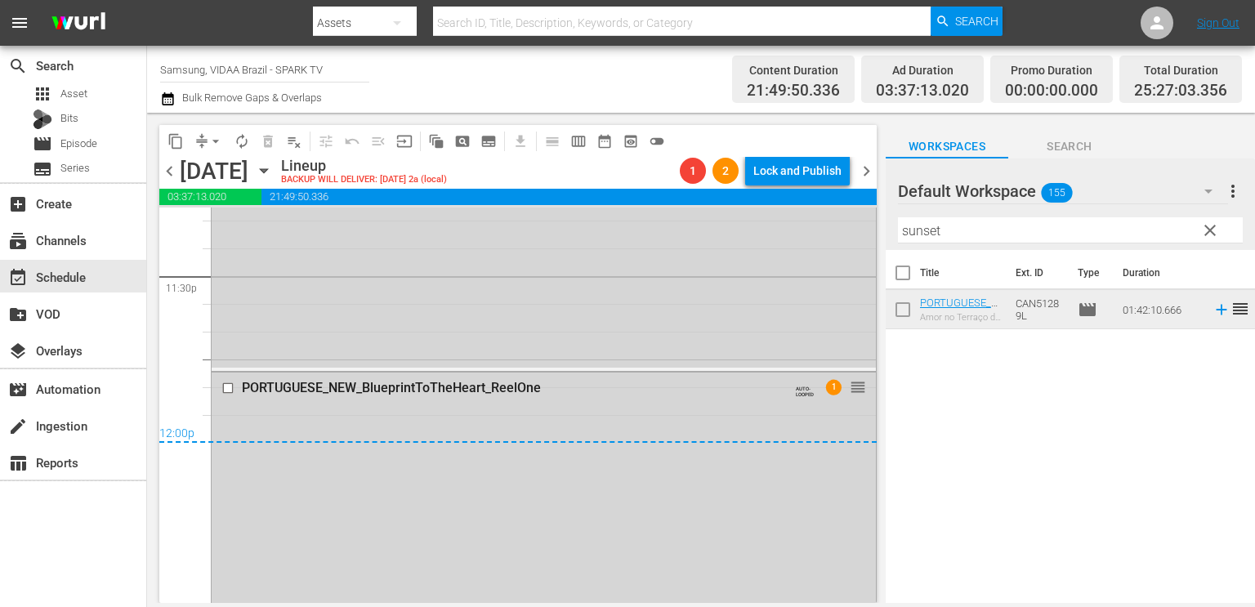
scroll to position [7775, 0]
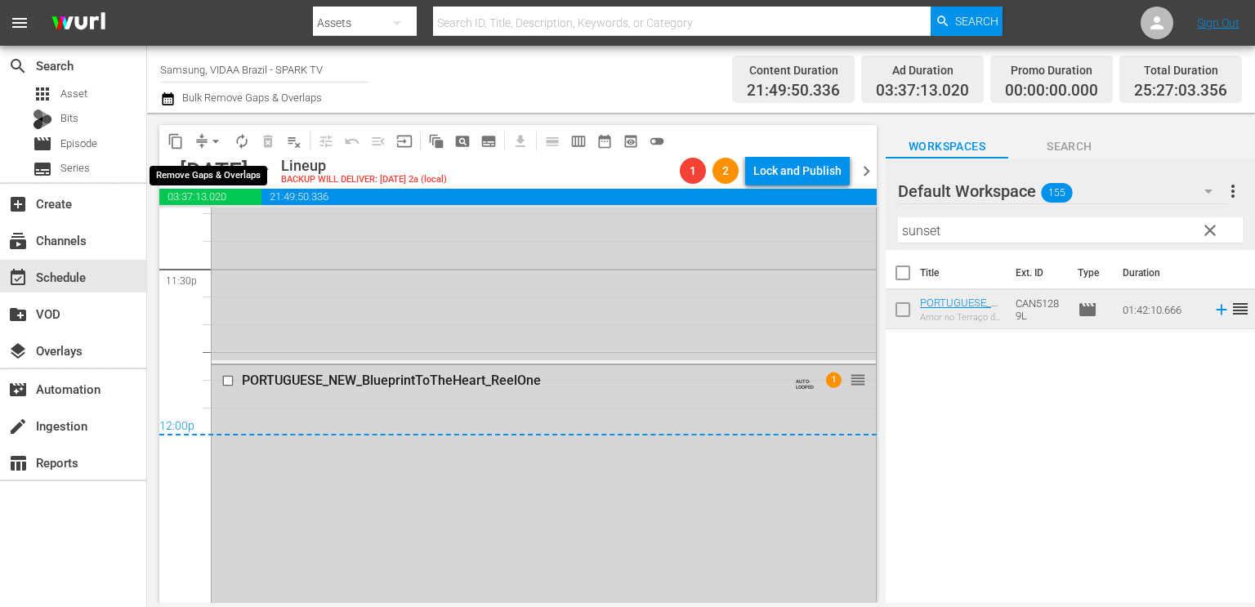
click at [216, 145] on span "arrow_drop_down" at bounding box center [216, 141] width 16 height 16
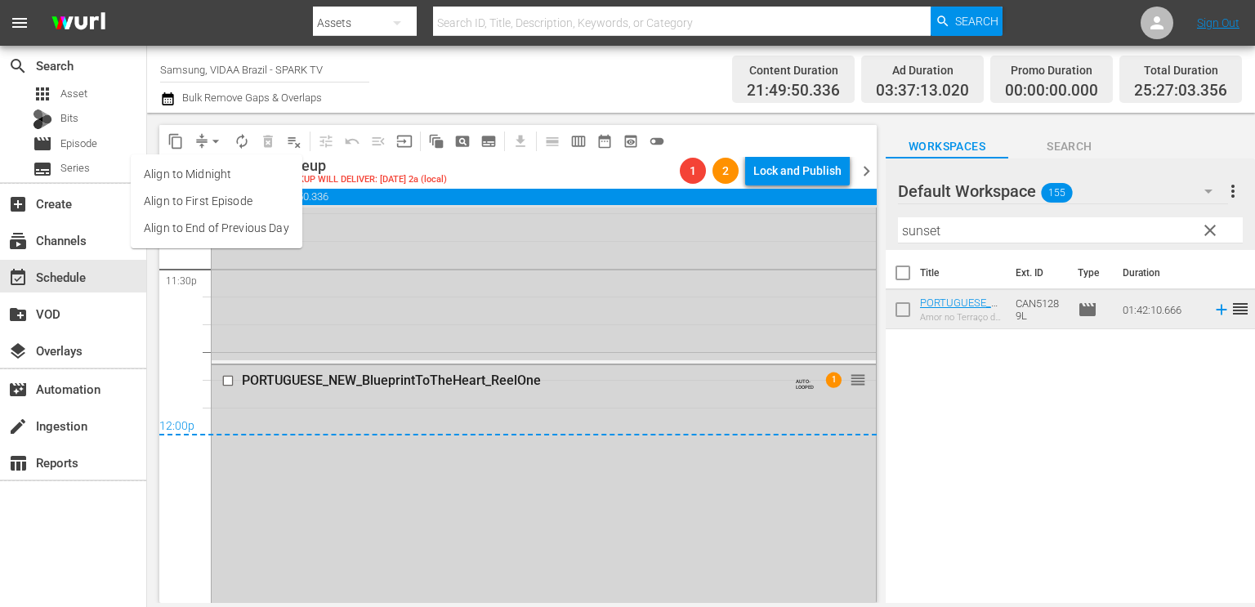
click at [190, 240] on li "Align to End of Previous Day" at bounding box center [217, 228] width 172 height 27
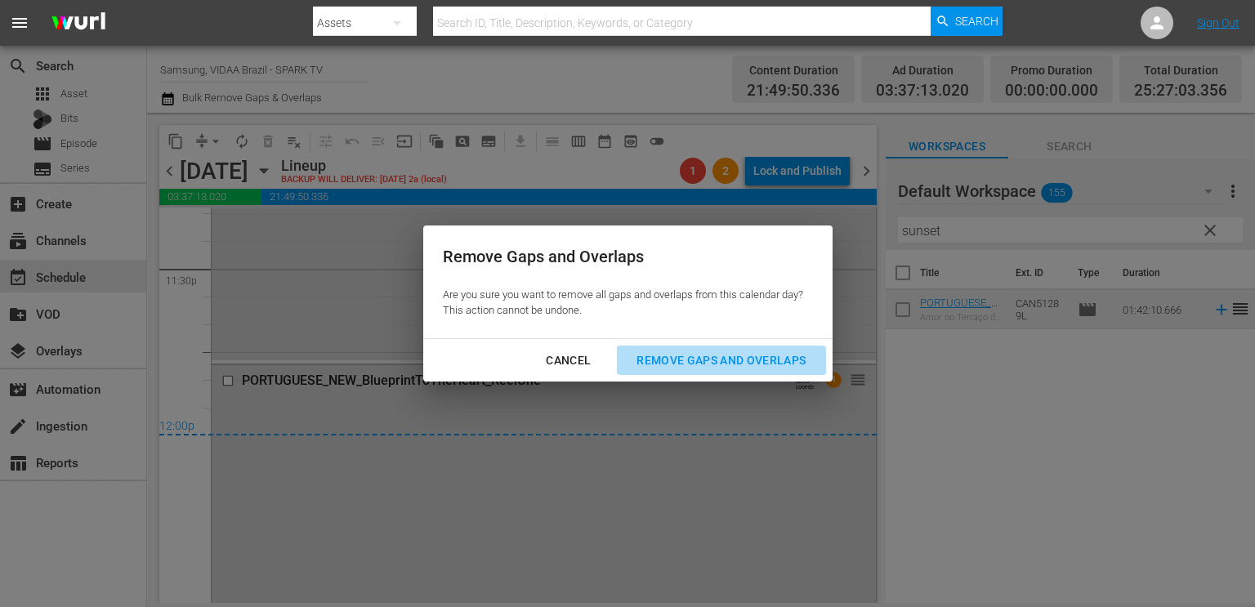
click at [651, 367] on div "Remove Gaps and Overlaps" at bounding box center [721, 361] width 195 height 20
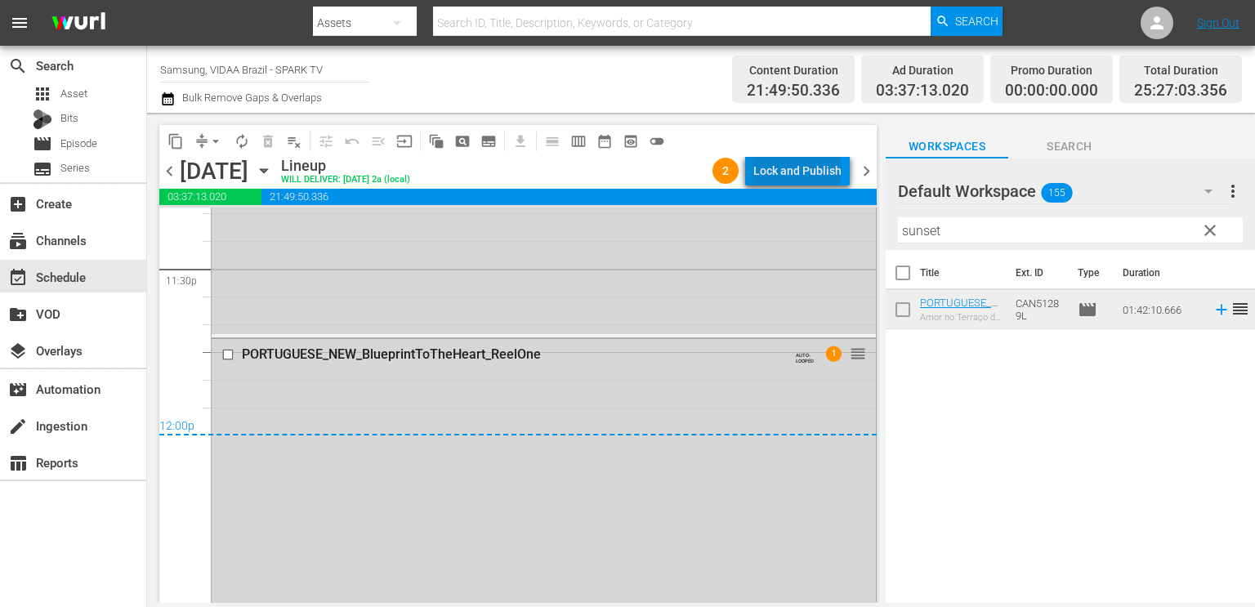
click at [784, 168] on div "Lock and Publish" at bounding box center [798, 170] width 88 height 29
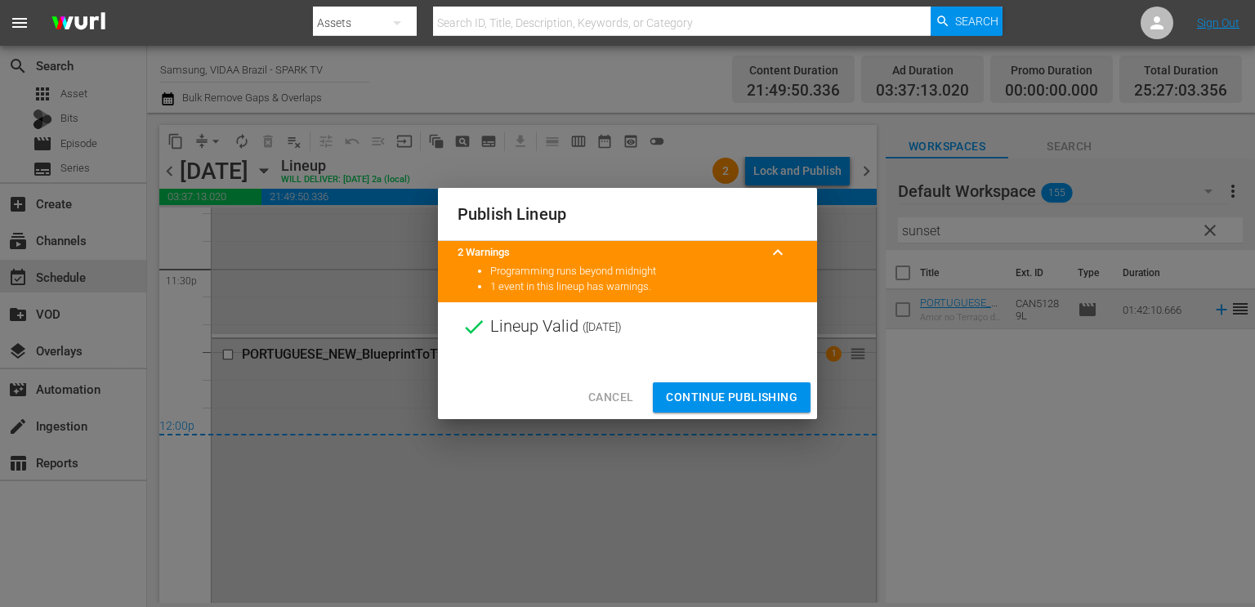
click at [716, 400] on span "Continue Publishing" at bounding box center [732, 397] width 132 height 20
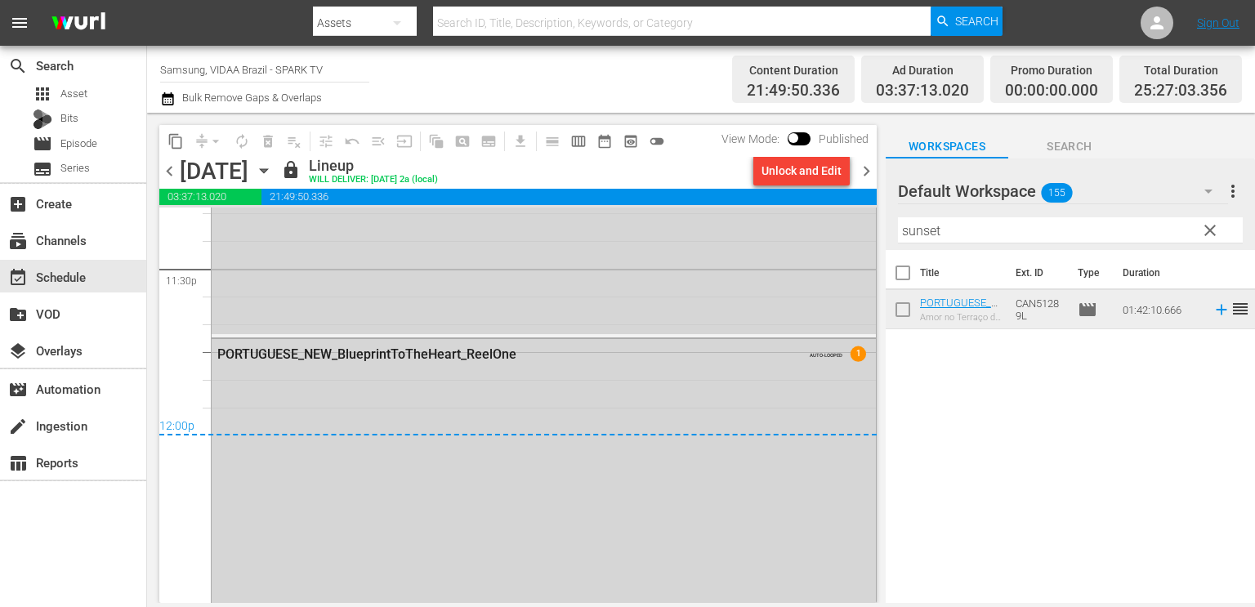
click at [784, 169] on span "chevron_right" at bounding box center [866, 171] width 20 height 20
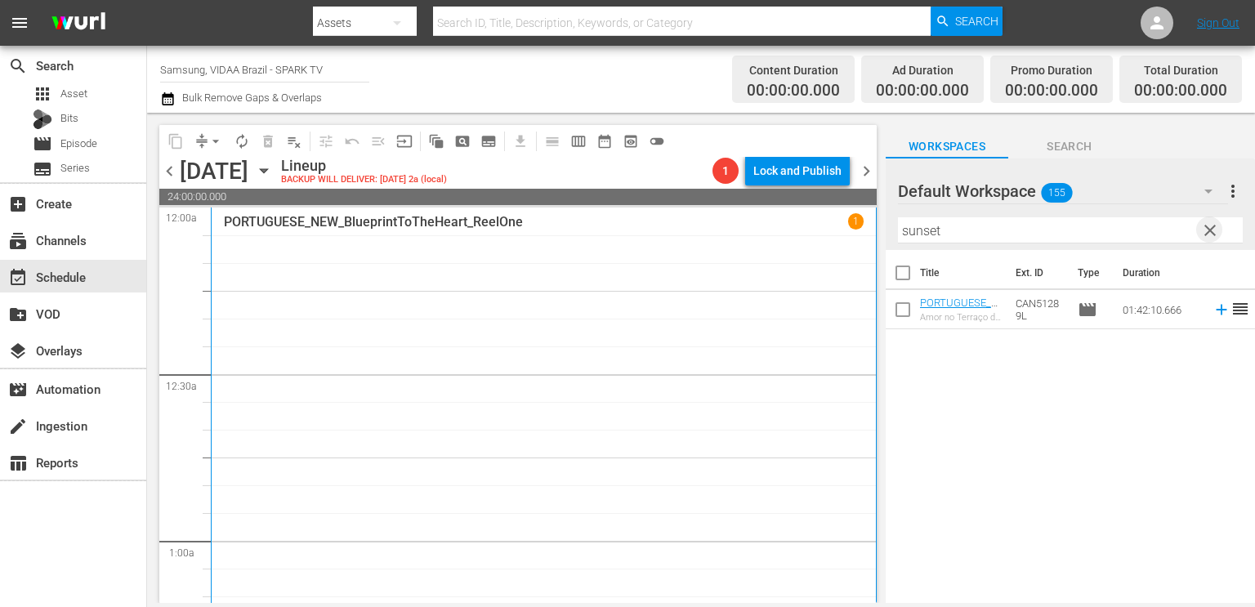
click at [784, 229] on span "clear" at bounding box center [1211, 231] width 20 height 20
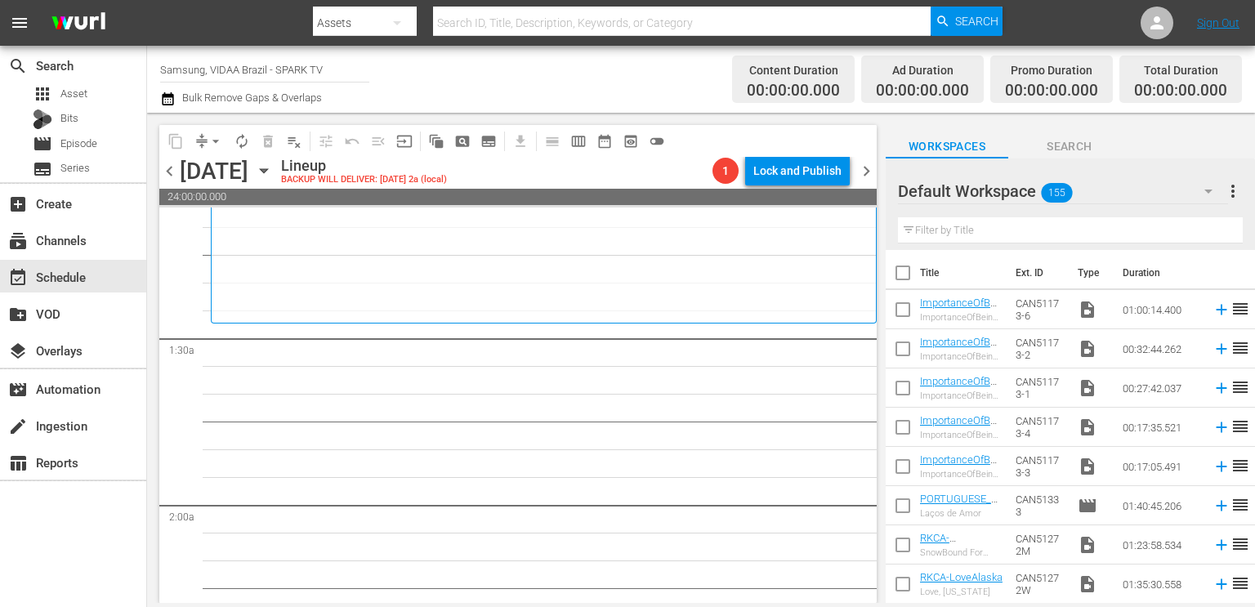
scroll to position [378, 0]
